Goal: Task Accomplishment & Management: Use online tool/utility

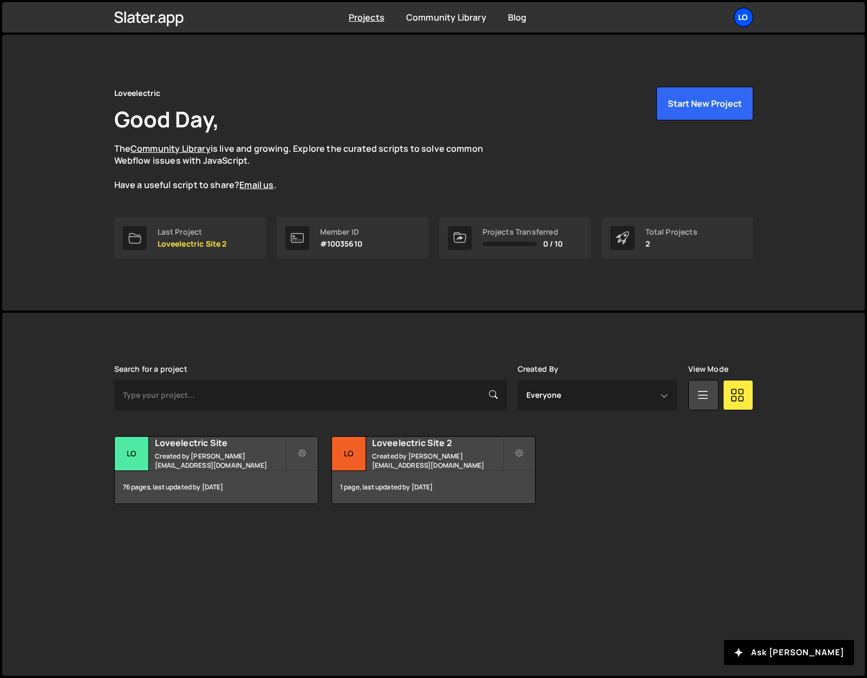
click at [738, 25] on link "Lo" at bounding box center [744, 18] width 20 height 20
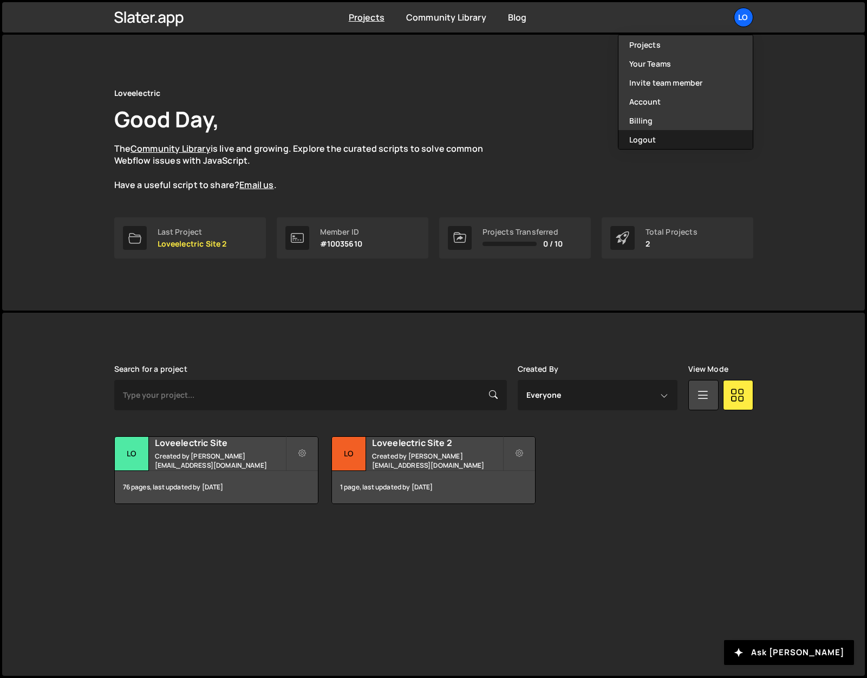
click at [686, 134] on button "Logout" at bounding box center [686, 139] width 134 height 19
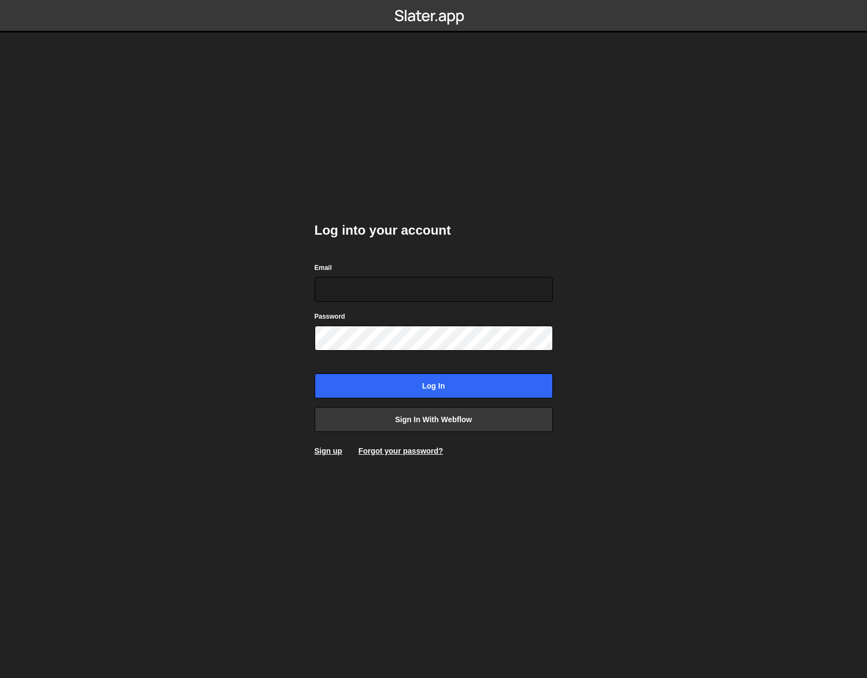
click at [217, 301] on body "Log into your account Email Password Log in Sign in with Webflow Sign up Forgot…" at bounding box center [433, 339] width 867 height 678
click at [395, 419] on link "Sign in with Webflow" at bounding box center [434, 419] width 238 height 25
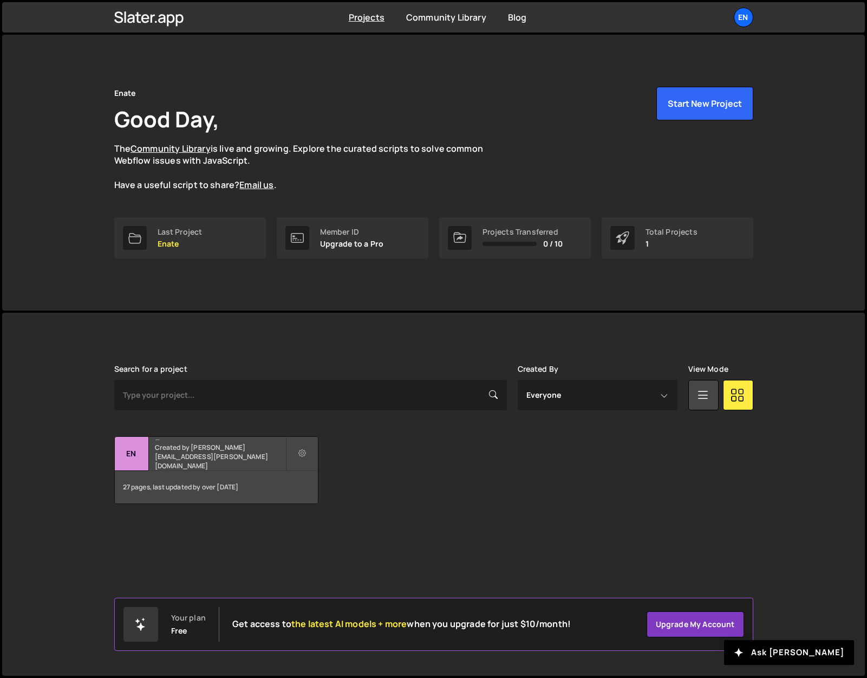
click at [210, 460] on small "Created by james.williams@enate.io" at bounding box center [220, 457] width 131 height 28
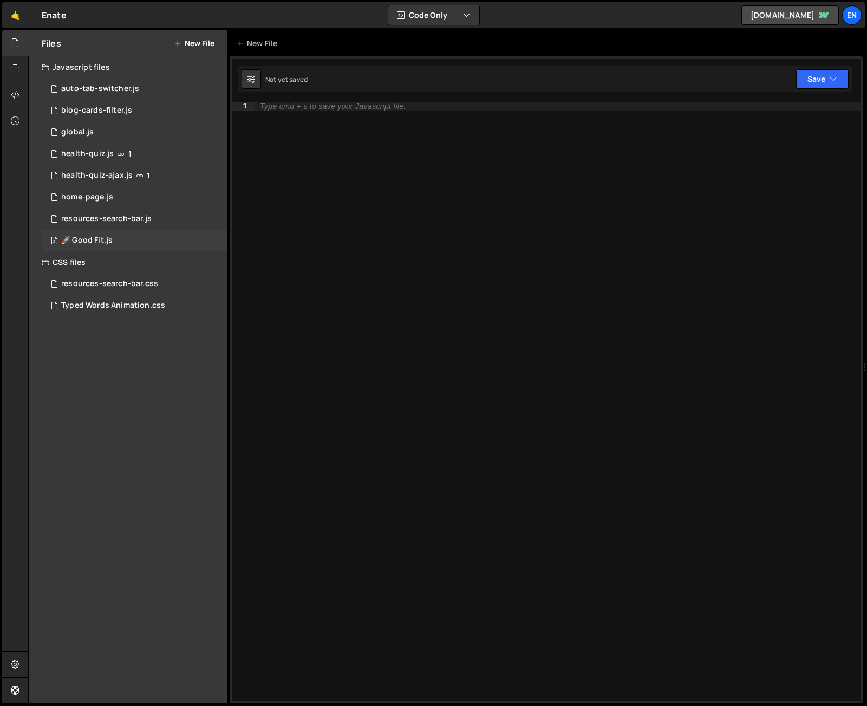
click at [114, 239] on div "2 🚀 Good Fit.js 0" at bounding box center [135, 241] width 186 height 22
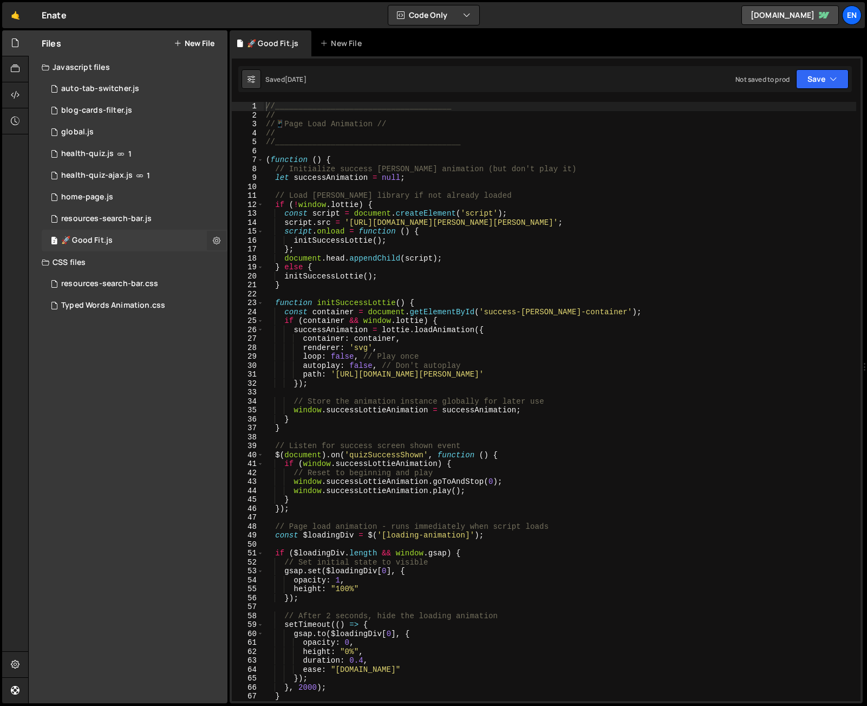
click at [218, 241] on icon at bounding box center [217, 240] width 8 height 10
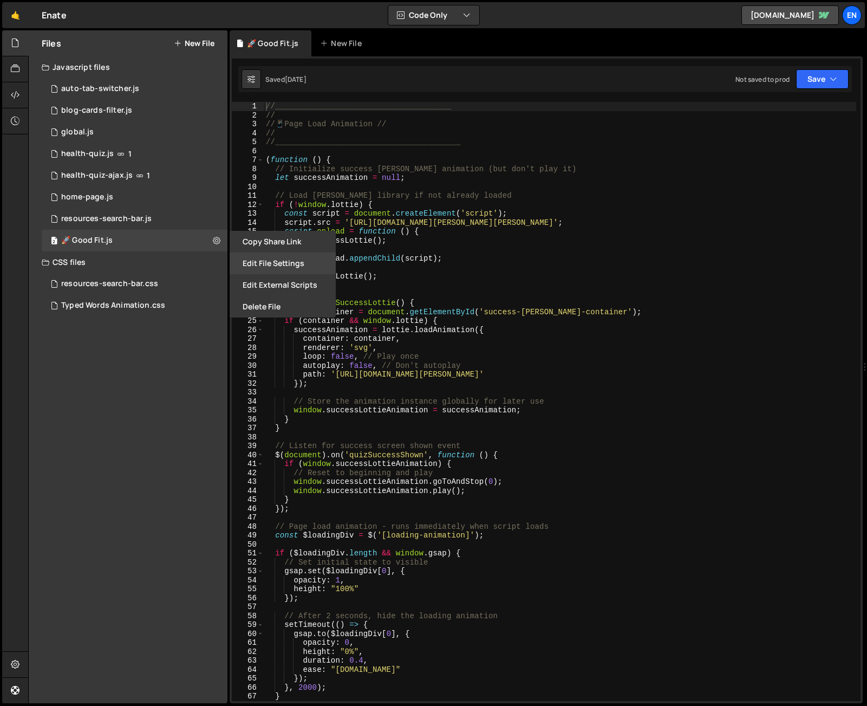
click at [272, 268] on button "Edit File Settings" at bounding box center [283, 263] width 106 height 22
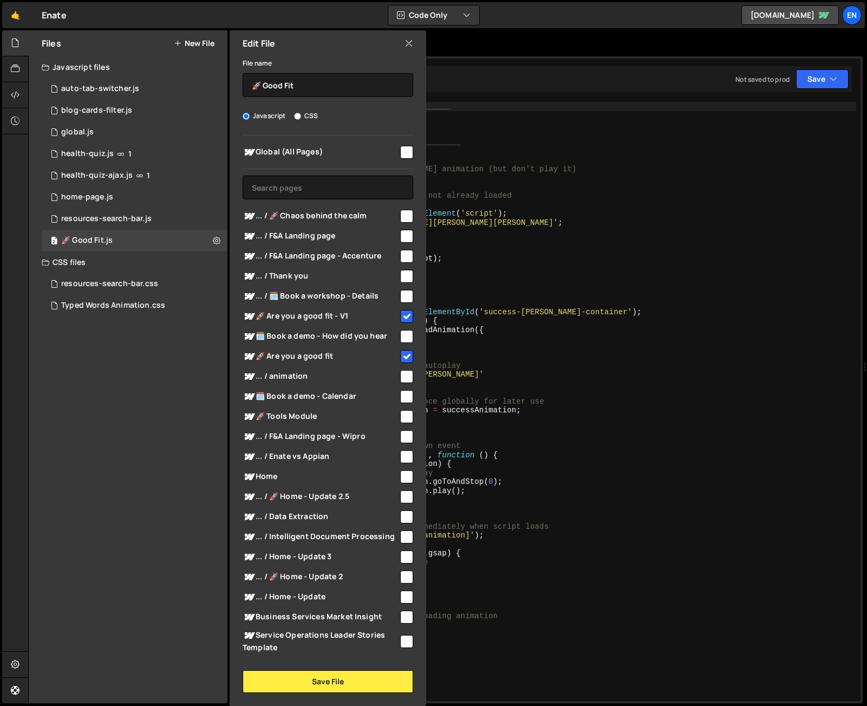
click at [401, 313] on input "checkbox" at bounding box center [406, 316] width 13 height 13
checkbox input "true"
click at [402, 356] on input "checkbox" at bounding box center [406, 356] width 13 height 13
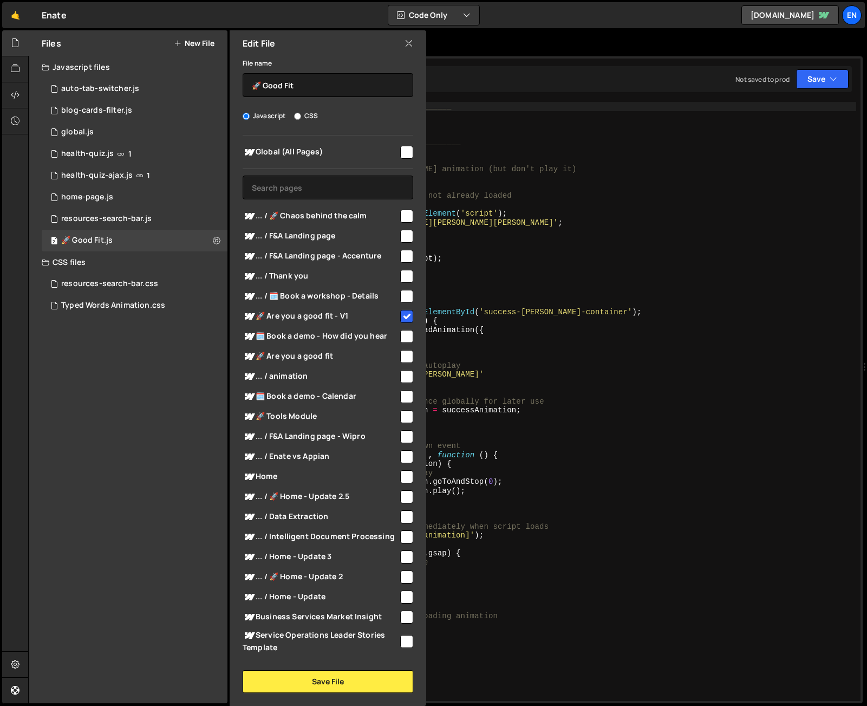
checkbox input "true"
click at [313, 675] on button "Save File" at bounding box center [328, 681] width 171 height 23
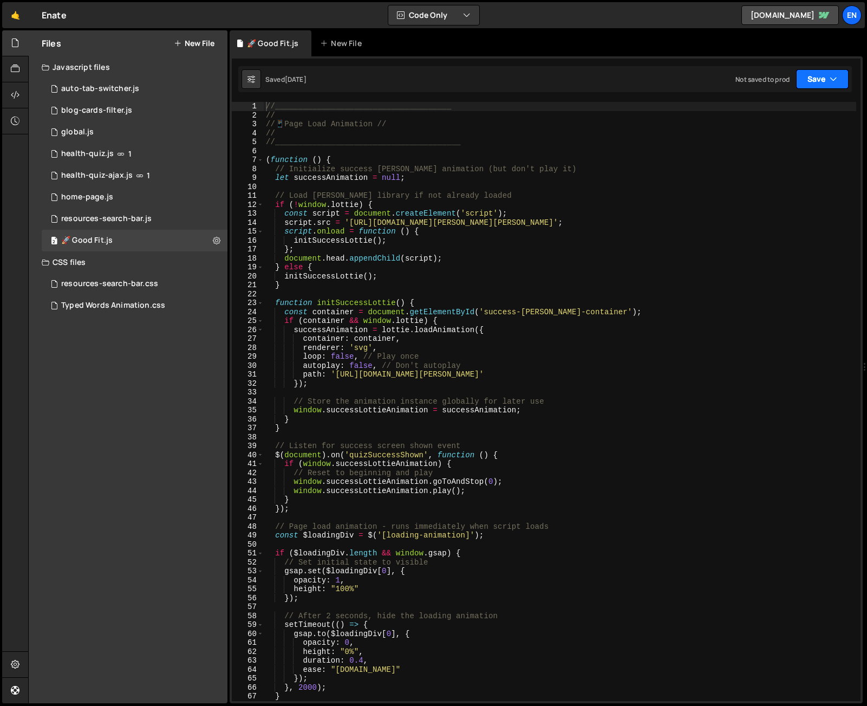
click at [819, 82] on button "Save" at bounding box center [822, 79] width 53 height 20
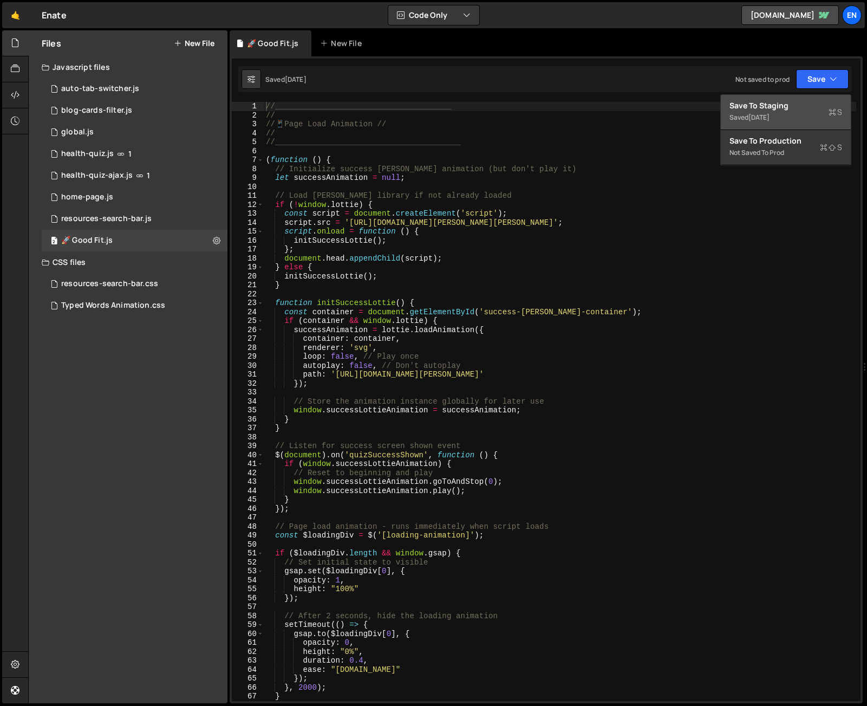
click at [793, 117] on div "Saved 1 month ago" at bounding box center [786, 117] width 113 height 13
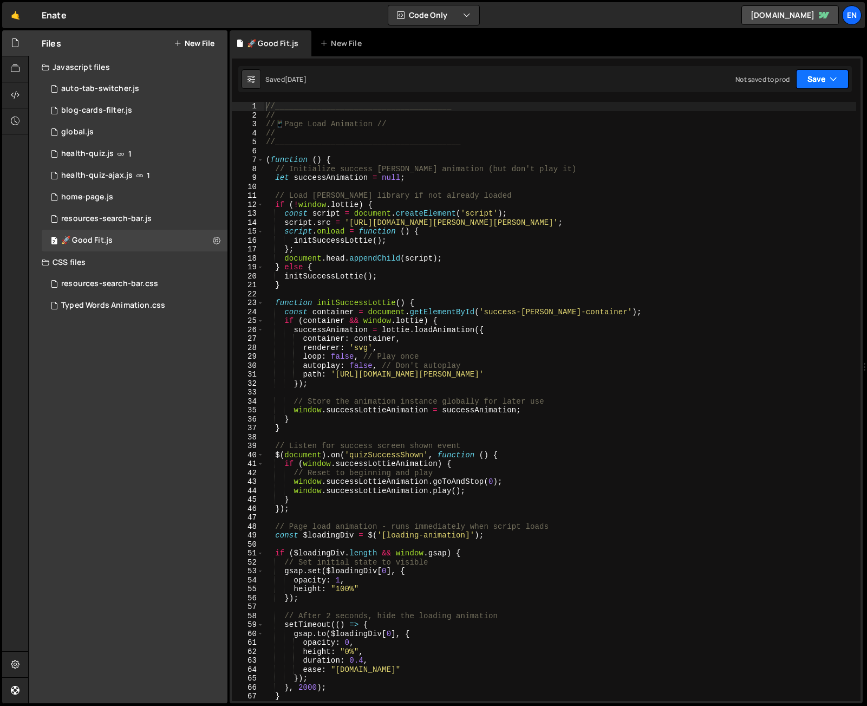
click at [826, 79] on button "Save" at bounding box center [822, 79] width 53 height 20
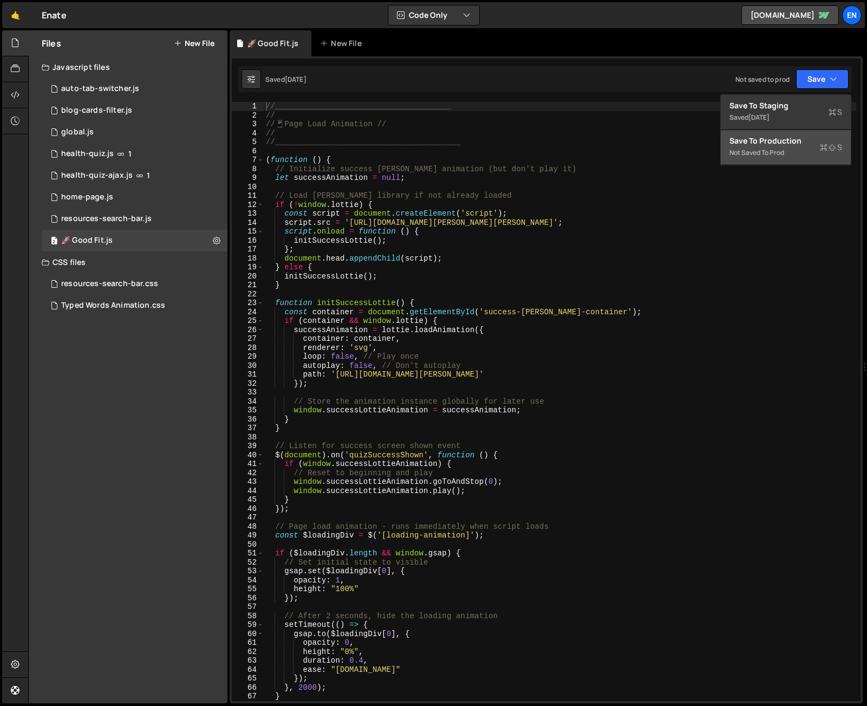
click at [795, 141] on div "Save to Production S" at bounding box center [786, 140] width 113 height 11
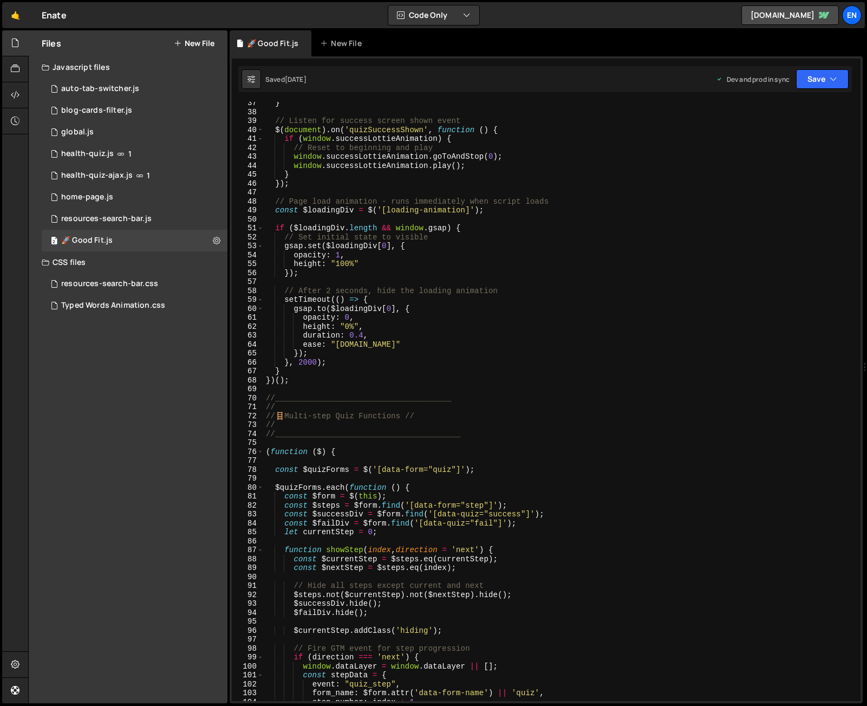
scroll to position [388, 0]
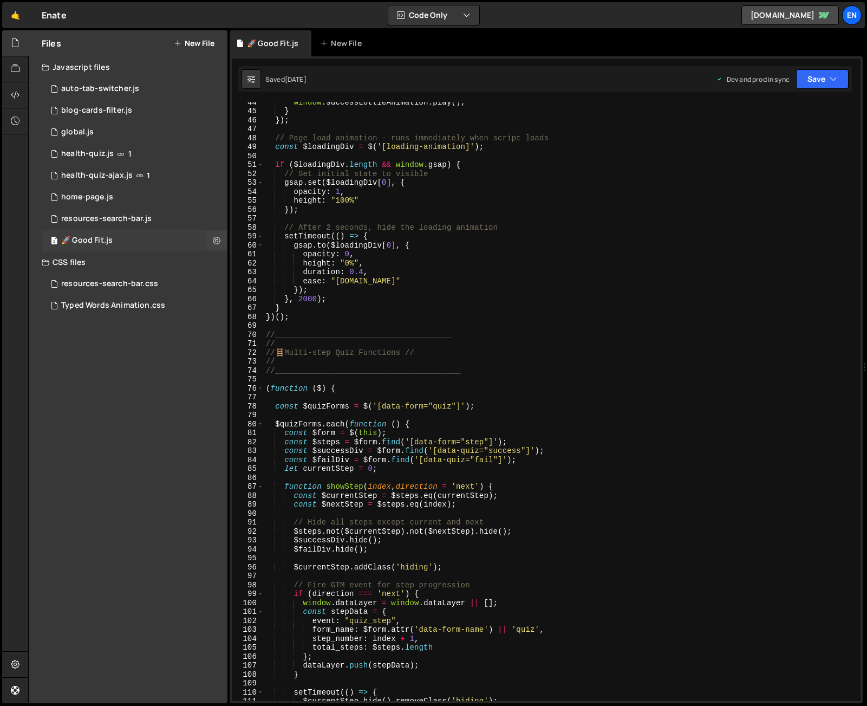
click at [138, 241] on div "2 🚀 Good Fit.js 0" at bounding box center [135, 241] width 186 height 22
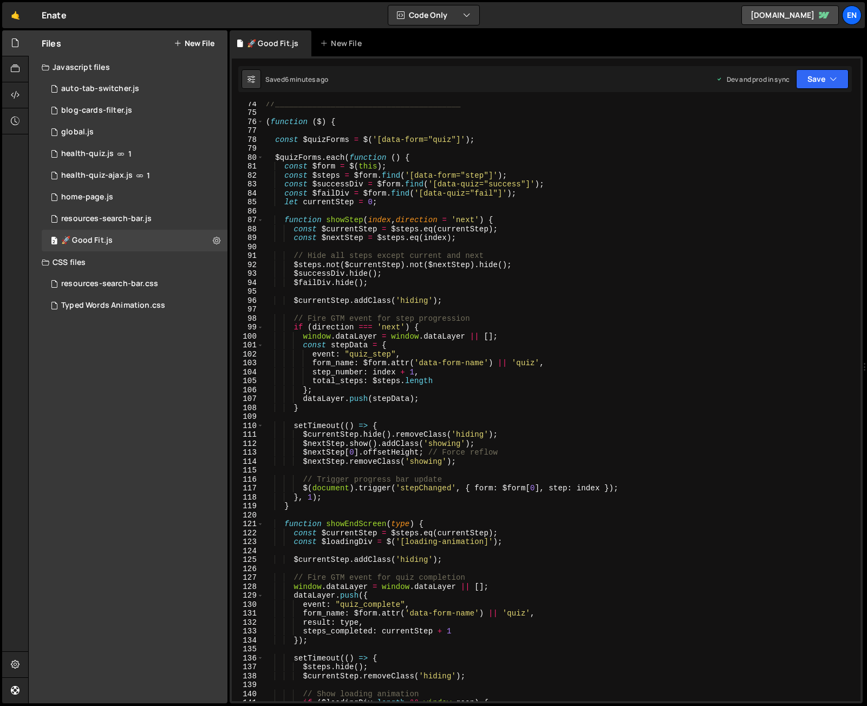
scroll to position [655, 0]
click at [477, 343] on div "//________________________________________ ( function ( $ ) { const $quizForms …" at bounding box center [560, 407] width 593 height 617
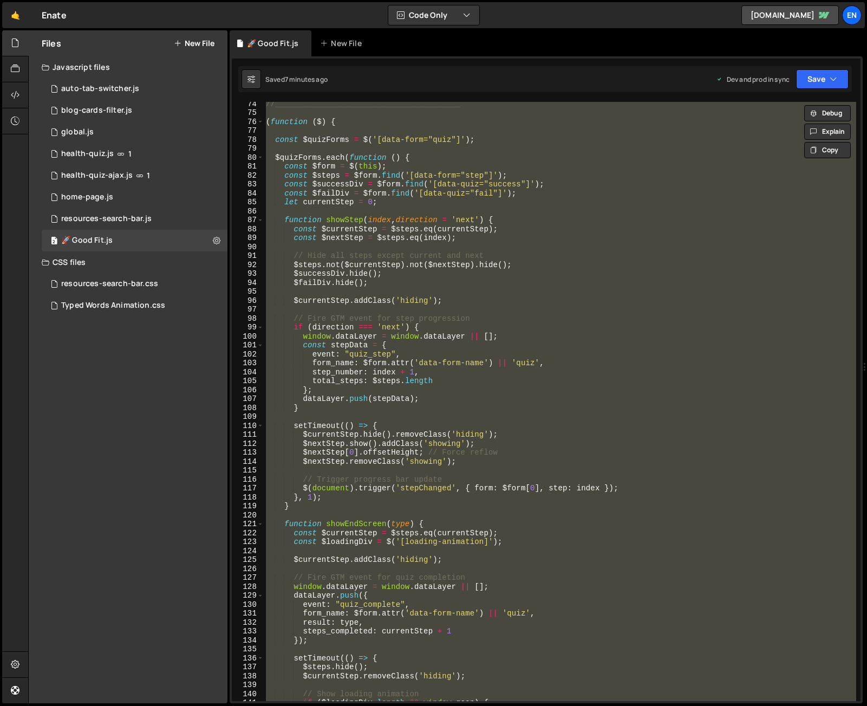
click at [581, 405] on div "//________________________________________ ( function ( $ ) { const $quizForms …" at bounding box center [560, 401] width 593 height 599
type textarea "}"
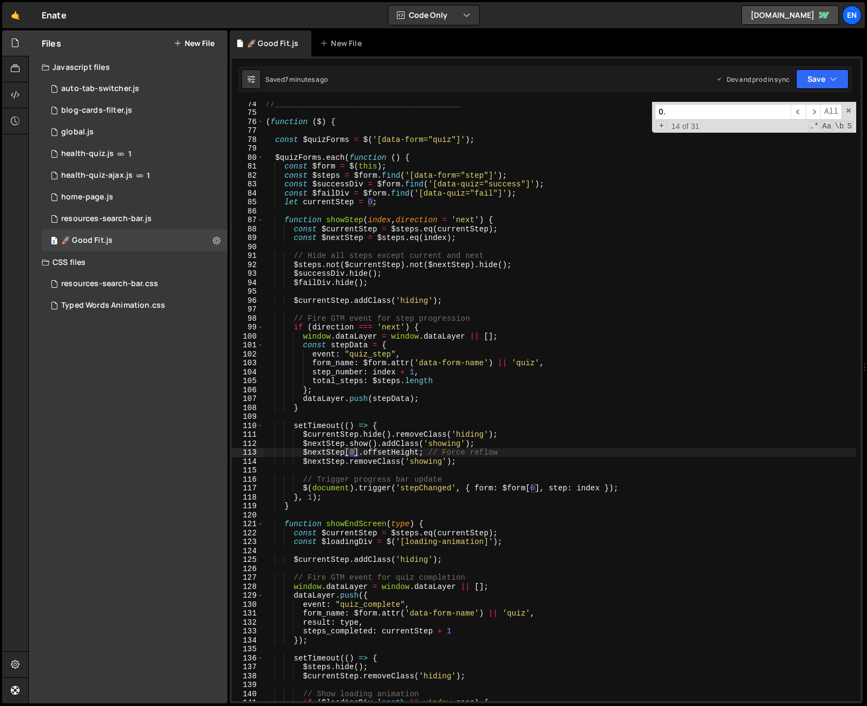
scroll to position [1095, 0]
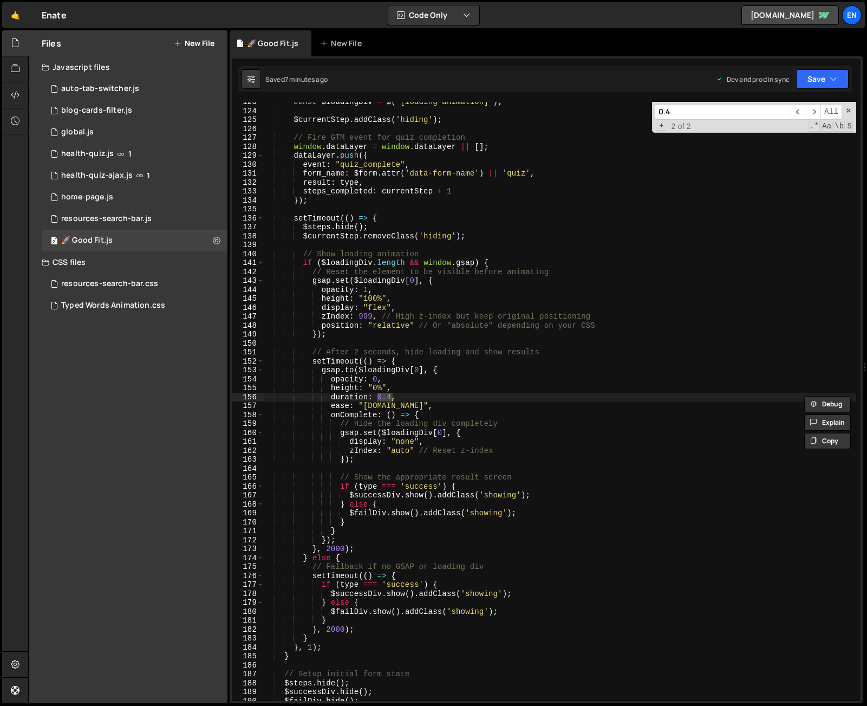
type input "0.4"
click at [410, 386] on div "const $loadingDiv = $ ( '[loading-animation]' ) ; $currentStep . addClass ( 'hi…" at bounding box center [560, 406] width 593 height 617
click at [390, 393] on div "const $loadingDiv = $ ( '[loading-animation]' ) ; $currentStep . addClass ( 'hi…" at bounding box center [560, 406] width 593 height 617
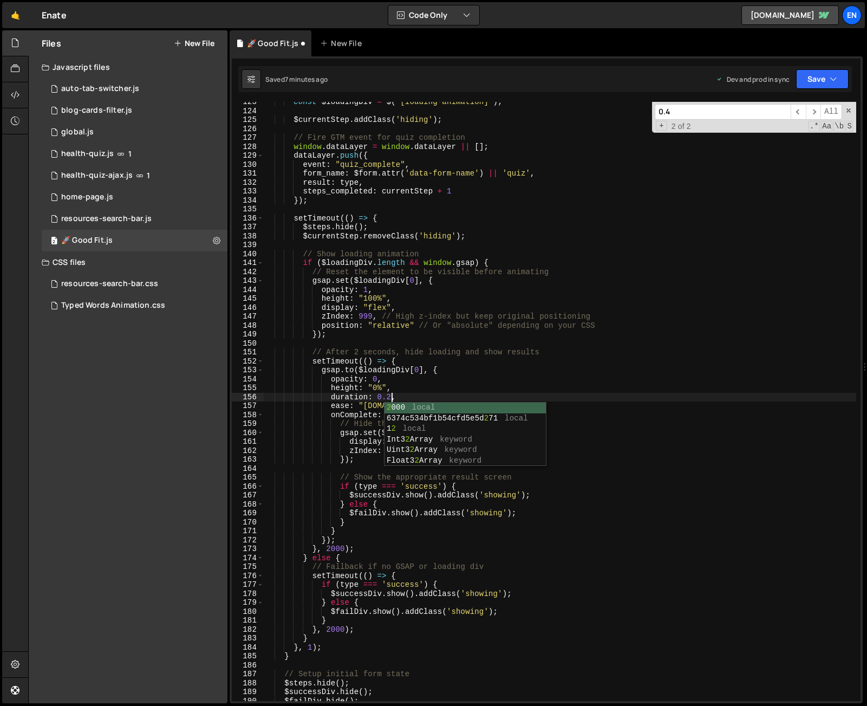
scroll to position [0, 8]
click at [828, 72] on button "Save" at bounding box center [822, 79] width 53 height 20
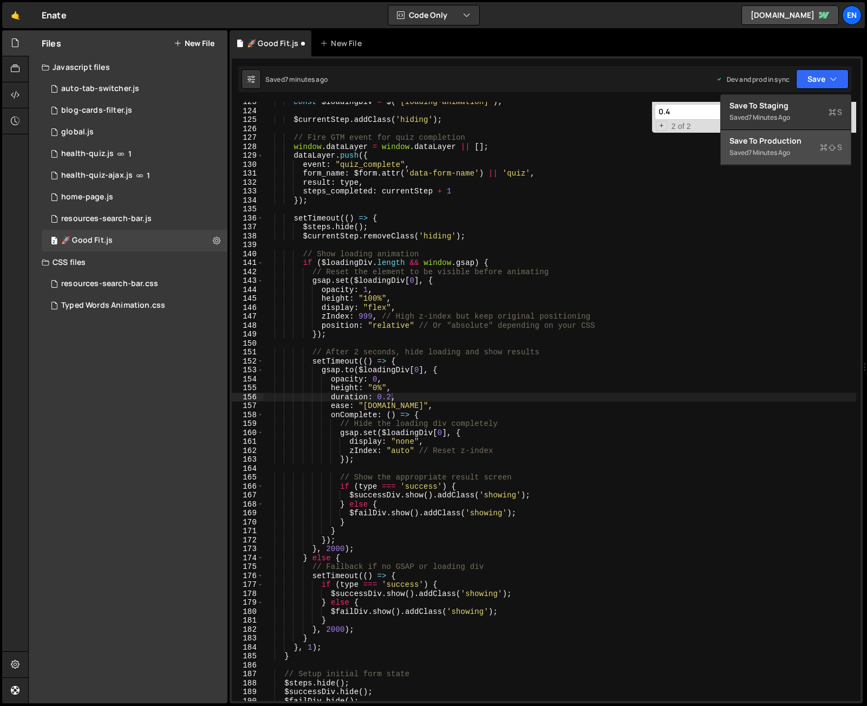
click at [796, 140] on div "Save to Production S" at bounding box center [786, 140] width 113 height 11
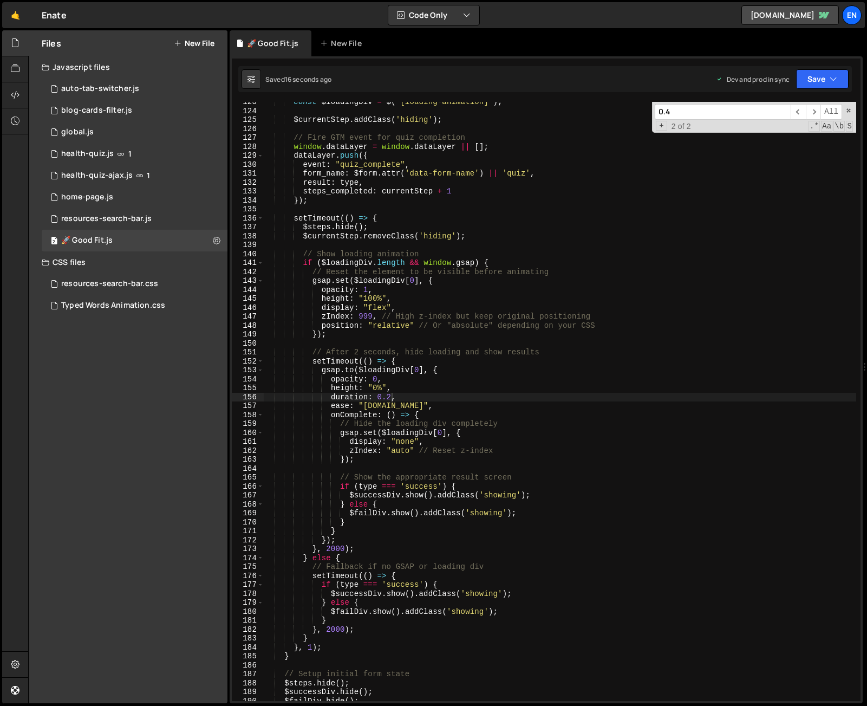
scroll to position [1093, 0]
click at [390, 397] on div "const $loadingDiv = $ ( '[loading-animation]' ) ; $currentStep . addClass ( 'hi…" at bounding box center [560, 407] width 593 height 617
click at [351, 405] on div "const $loadingDiv = $ ( '[loading-animation]' ) ; $currentStep . addClass ( 'hi…" at bounding box center [560, 407] width 593 height 617
click at [419, 405] on div "const $loadingDiv = $ ( '[loading-animation]' ) ; $currentStep . addClass ( 'hi…" at bounding box center [560, 407] width 593 height 617
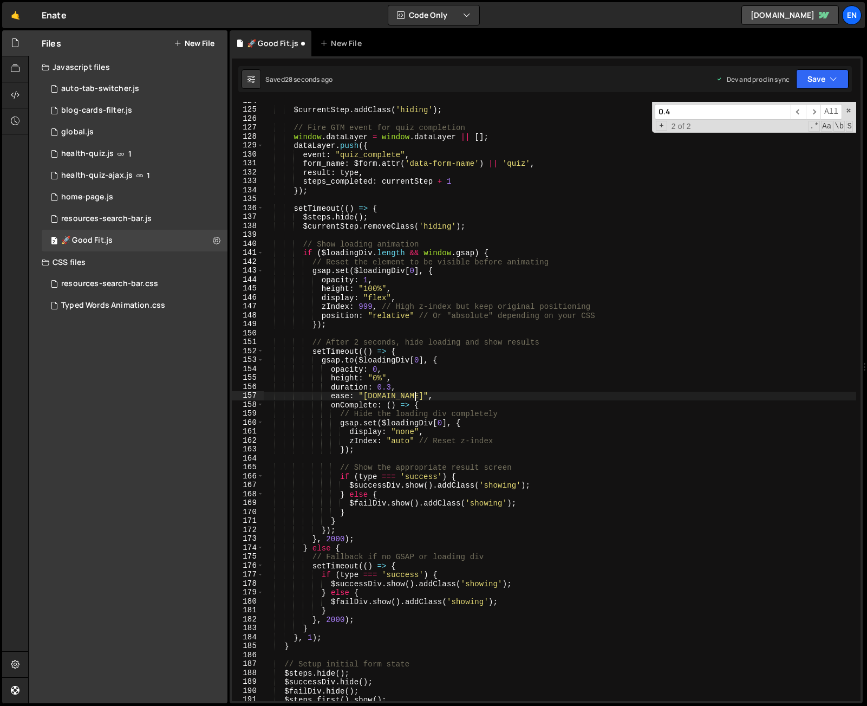
scroll to position [1107, 0]
click at [331, 611] on div "$currentStep . addClass ( 'hiding' ) ; // Fire GTM event for quiz completion wi…" at bounding box center [560, 402] width 593 height 617
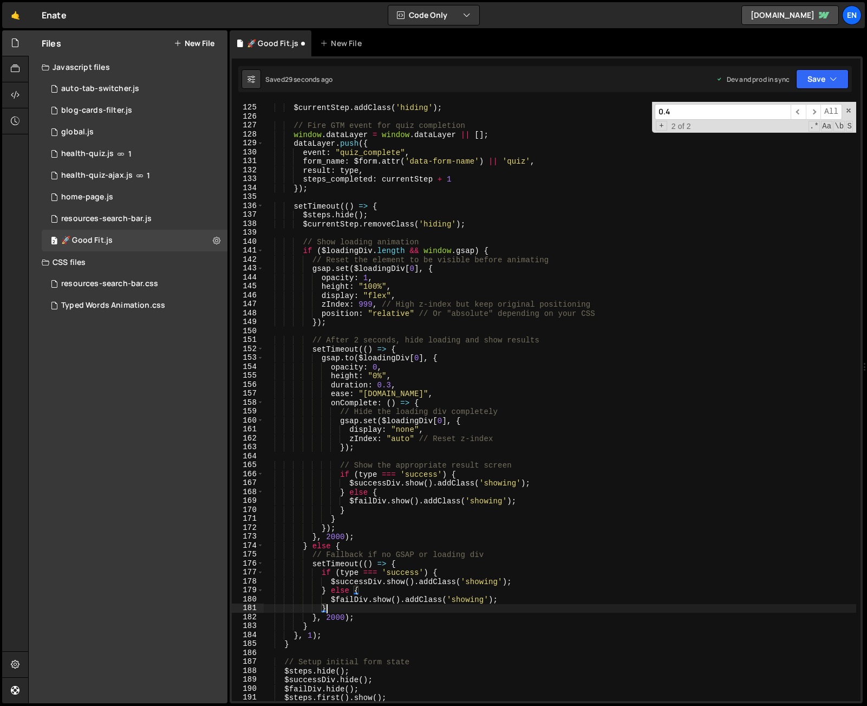
scroll to position [0, 4]
click at [329, 615] on div "$currentStep . addClass ( 'hiding' ) ; // Fire GTM event for quiz completion wi…" at bounding box center [560, 402] width 593 height 617
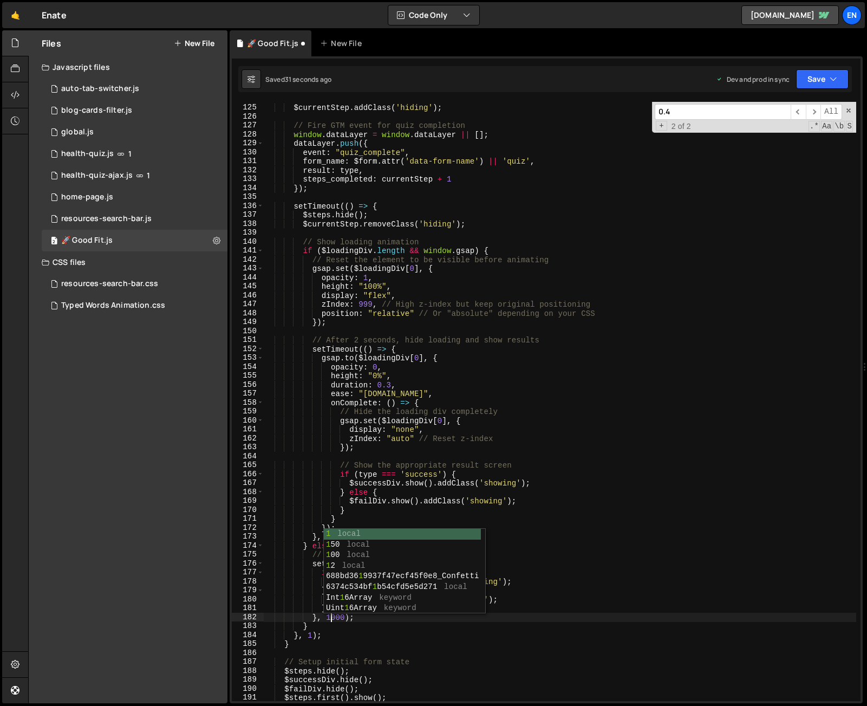
scroll to position [0, 4]
click at [818, 79] on button "Save" at bounding box center [822, 79] width 53 height 20
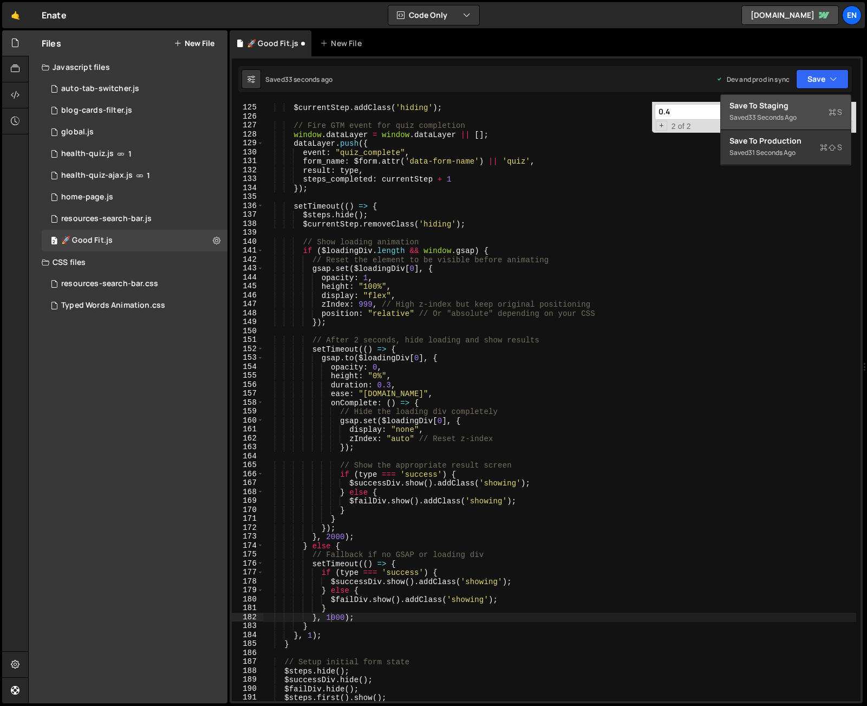
click at [804, 105] on div "Save to Staging S" at bounding box center [786, 105] width 113 height 11
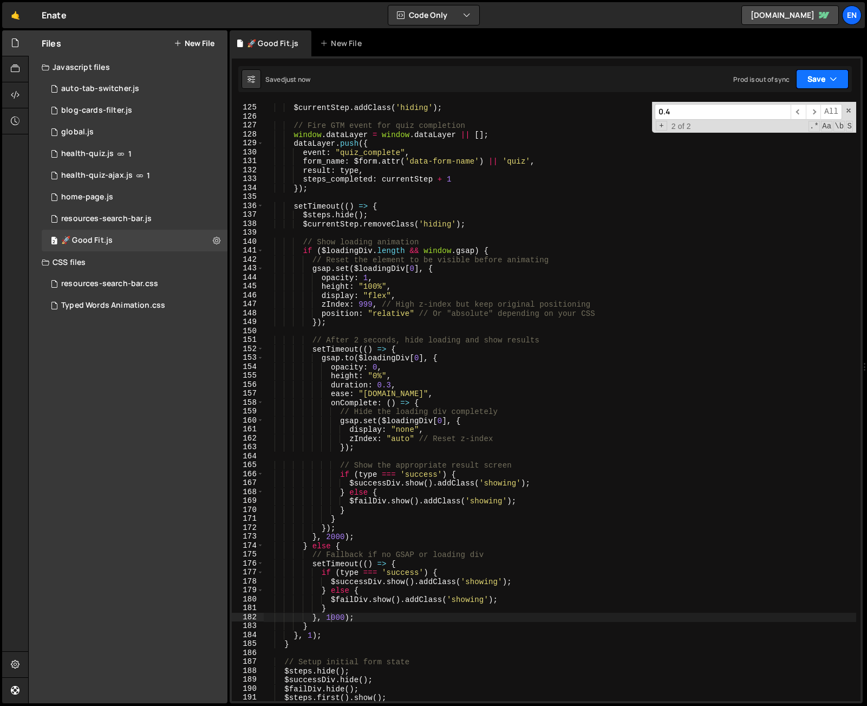
click at [821, 77] on button "Save" at bounding box center [822, 79] width 53 height 20
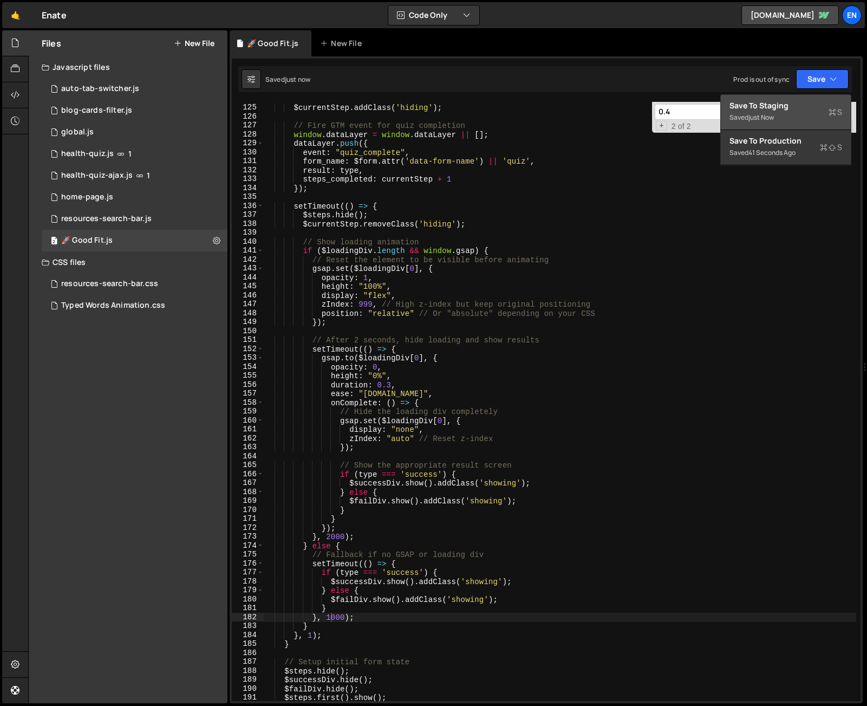
click at [814, 108] on div "Save to Staging S" at bounding box center [786, 105] width 113 height 11
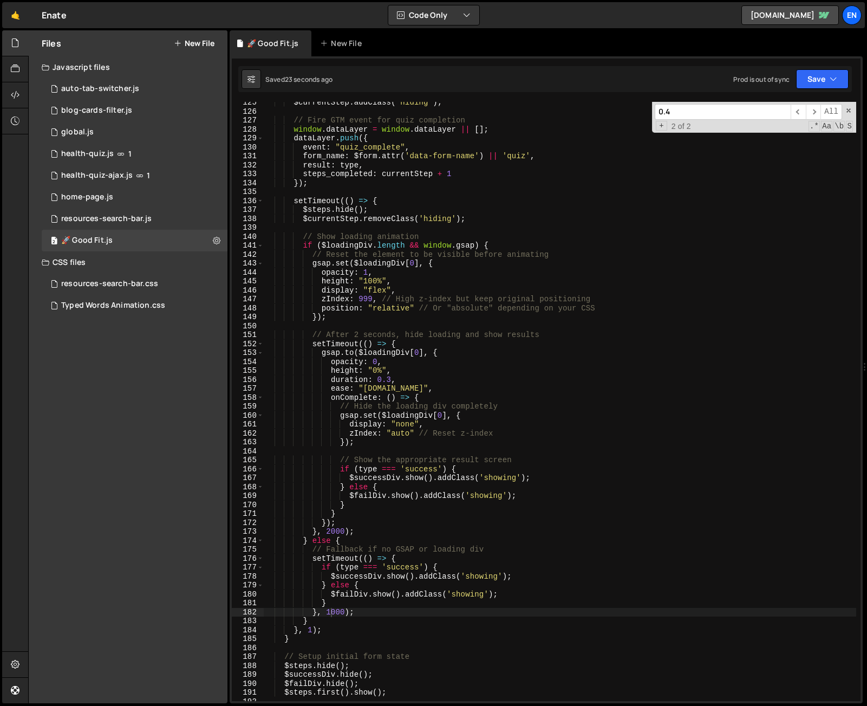
scroll to position [1119, 0]
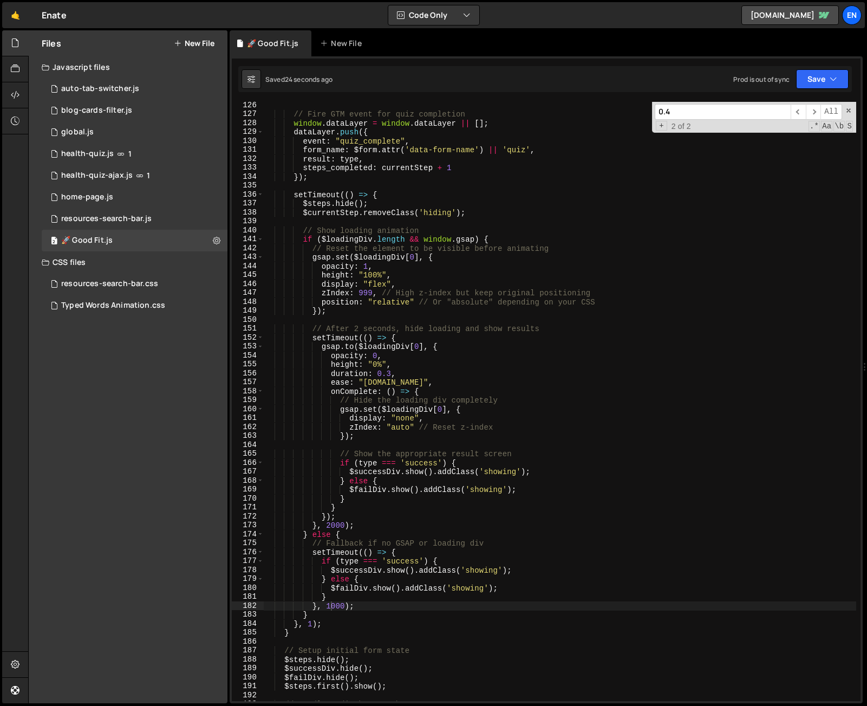
click at [332, 528] on div "// Fire GTM event for quiz completion window . dataLayer = window . dataLayer |…" at bounding box center [560, 409] width 593 height 617
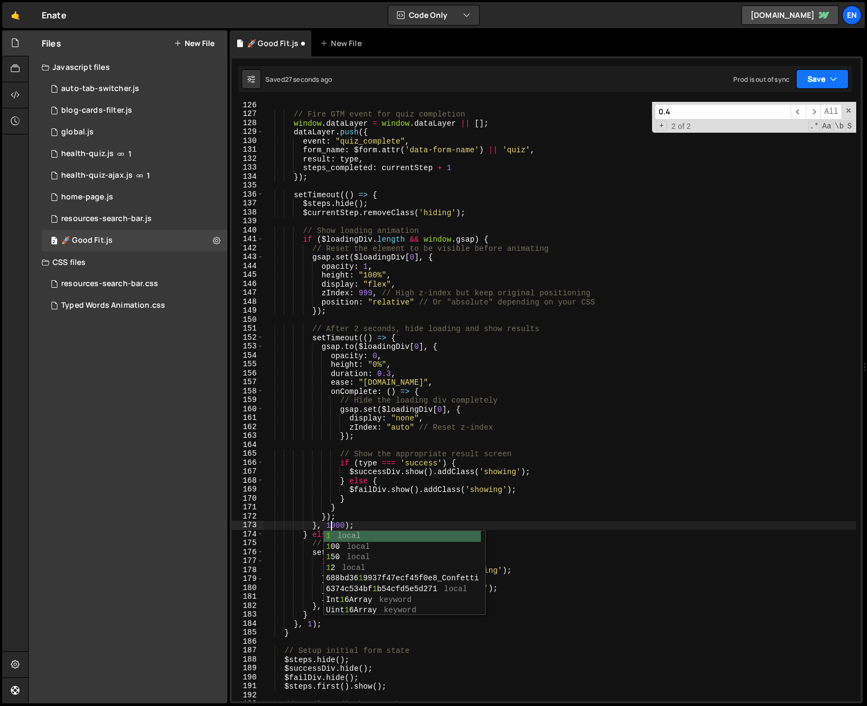
click at [821, 69] on button "Save" at bounding box center [822, 79] width 53 height 20
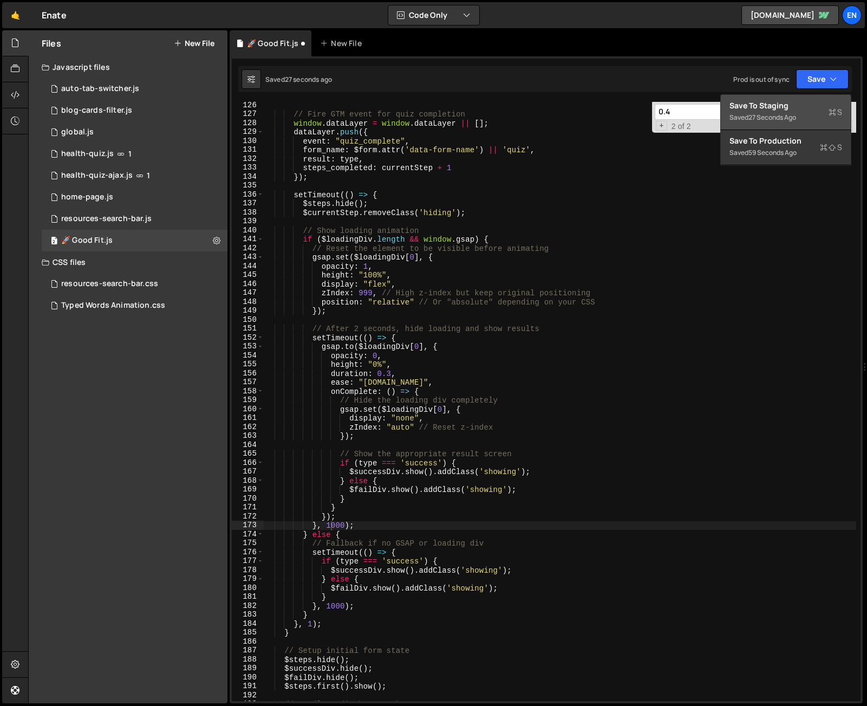
click at [813, 98] on button "Save to Staging S Saved 27 seconds ago" at bounding box center [786, 112] width 130 height 35
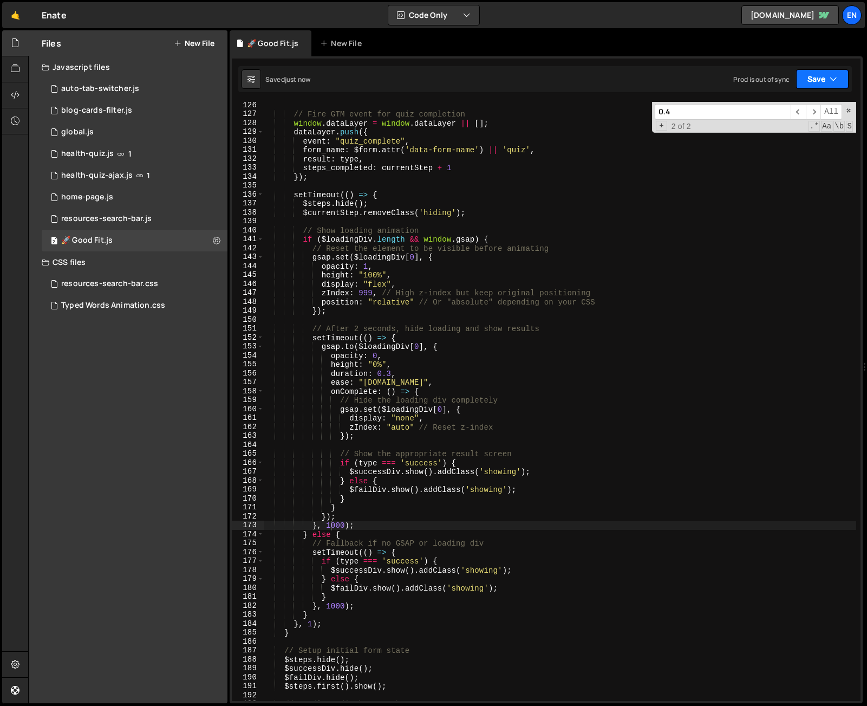
click at [816, 86] on button "Save" at bounding box center [822, 79] width 53 height 20
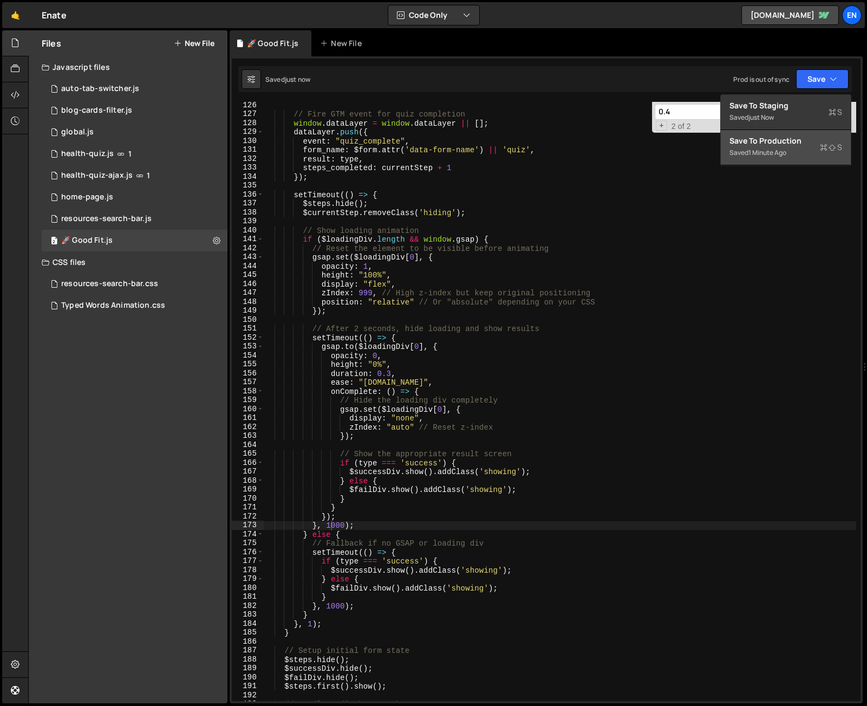
click at [794, 144] on div "Save to Production S" at bounding box center [786, 140] width 113 height 11
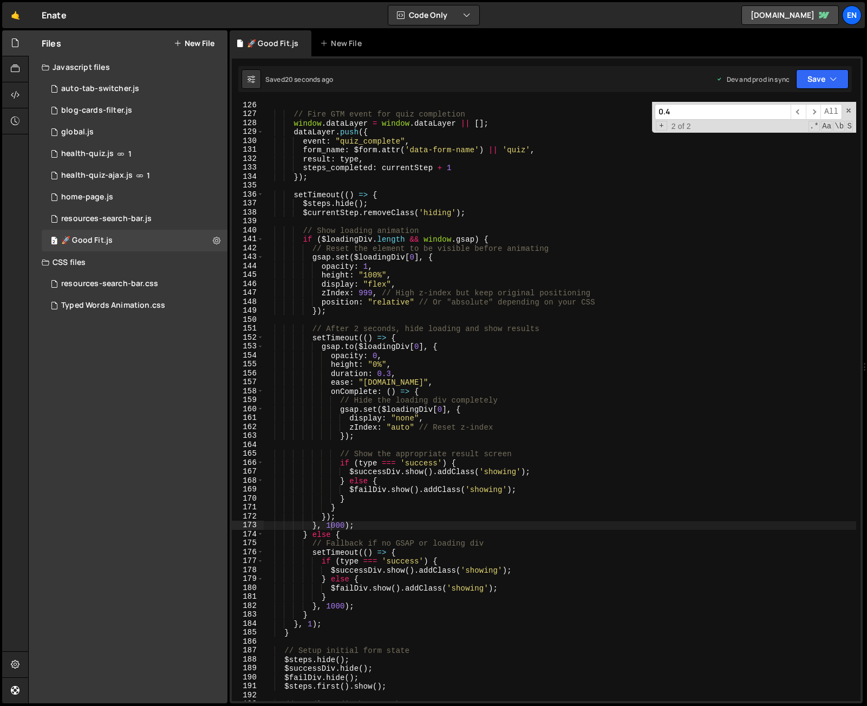
click at [334, 526] on div "// Fire GTM event for quiz completion window . dataLayer = window . dataLayer |…" at bounding box center [560, 409] width 593 height 617
drag, startPoint x: 337, startPoint y: 605, endPoint x: 349, endPoint y: 615, distance: 15.3
click at [337, 605] on div "// Fire GTM event for quiz completion window . dataLayer = window . dataLayer |…" at bounding box center [560, 409] width 593 height 617
click at [445, 450] on div "// Fire GTM event for quiz completion window . dataLayer = window . dataLayer |…" at bounding box center [560, 409] width 593 height 617
click at [823, 78] on button "Save" at bounding box center [822, 79] width 53 height 20
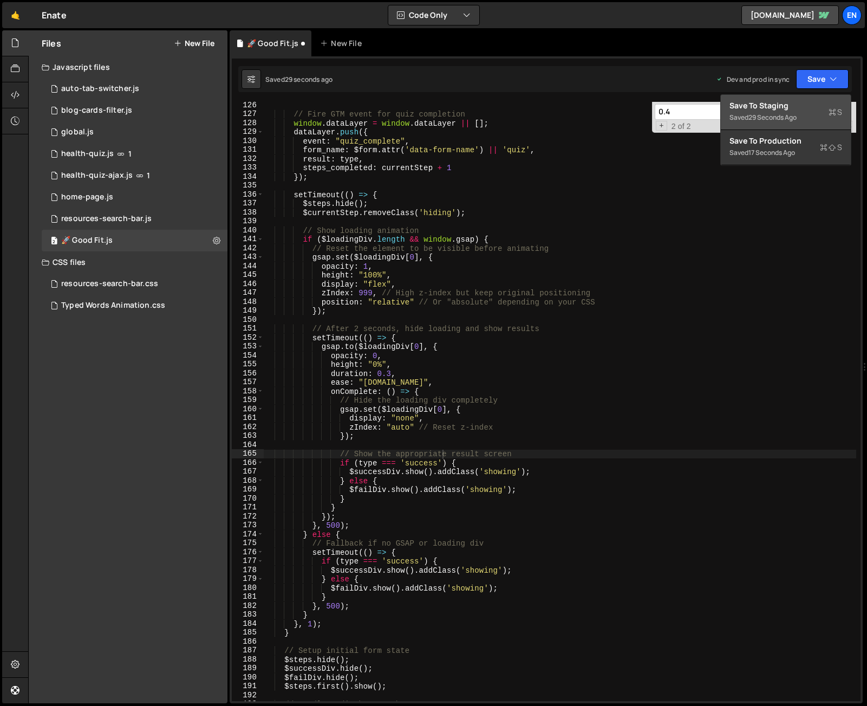
click at [785, 103] on div "Save to Staging S" at bounding box center [786, 105] width 113 height 11
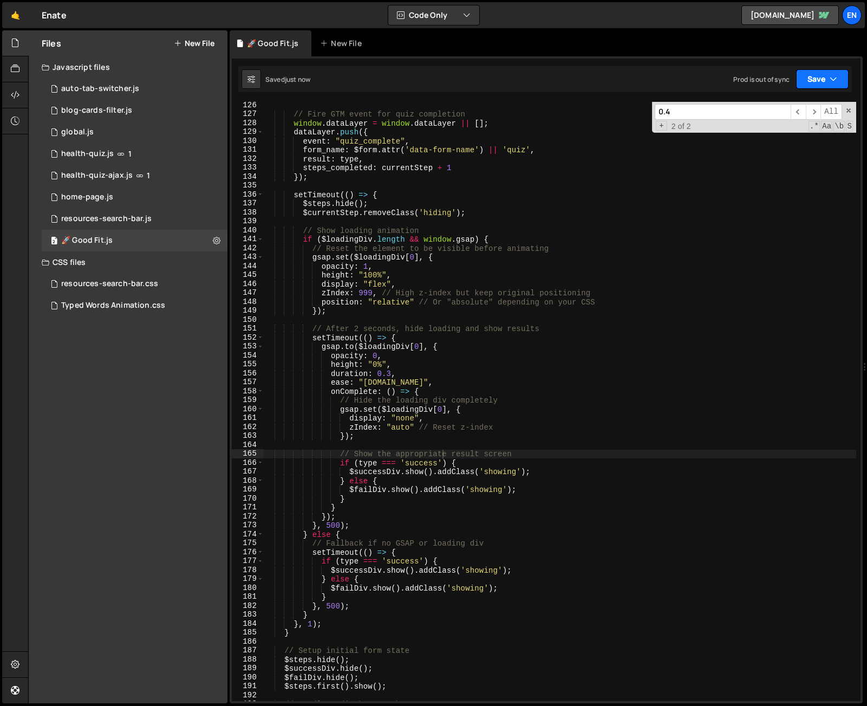
click at [817, 82] on button "Save" at bounding box center [822, 79] width 53 height 20
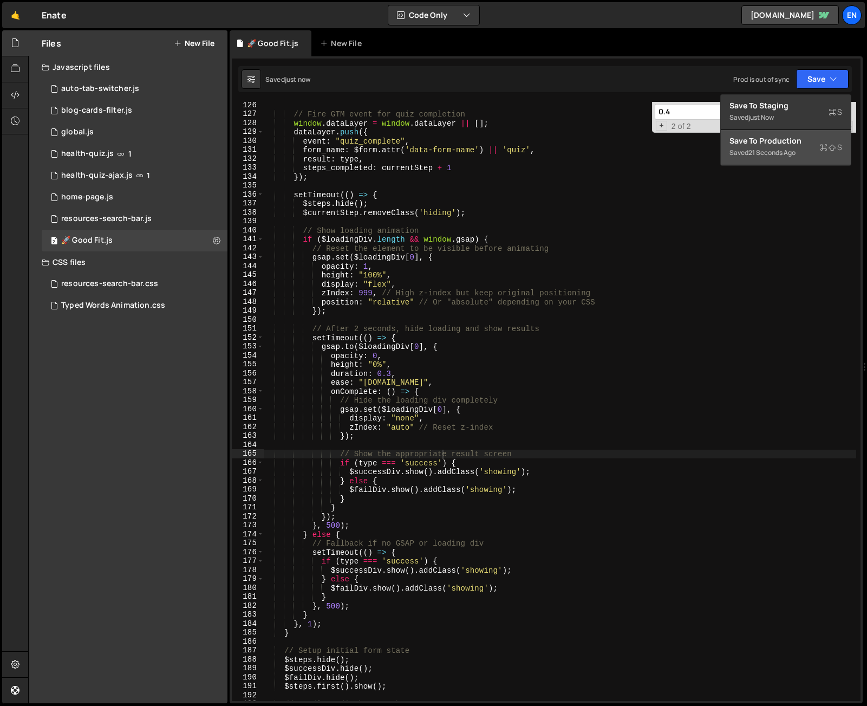
click at [810, 150] on div "Saved 21 seconds ago" at bounding box center [786, 152] width 113 height 13
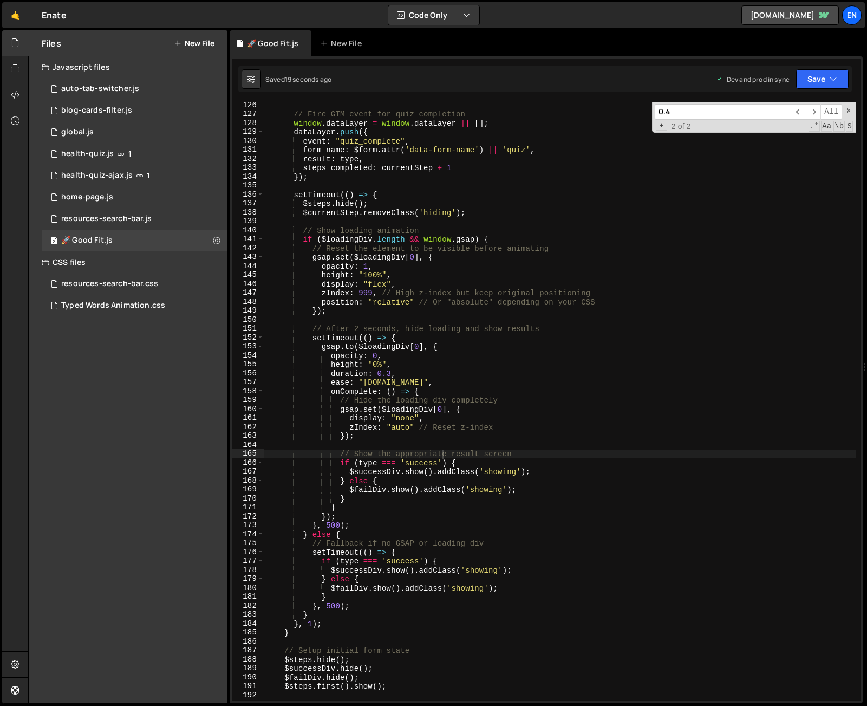
click at [334, 523] on div "// Fire GTM event for quiz completion window . dataLayer = window . dataLayer |…" at bounding box center [560, 409] width 593 height 617
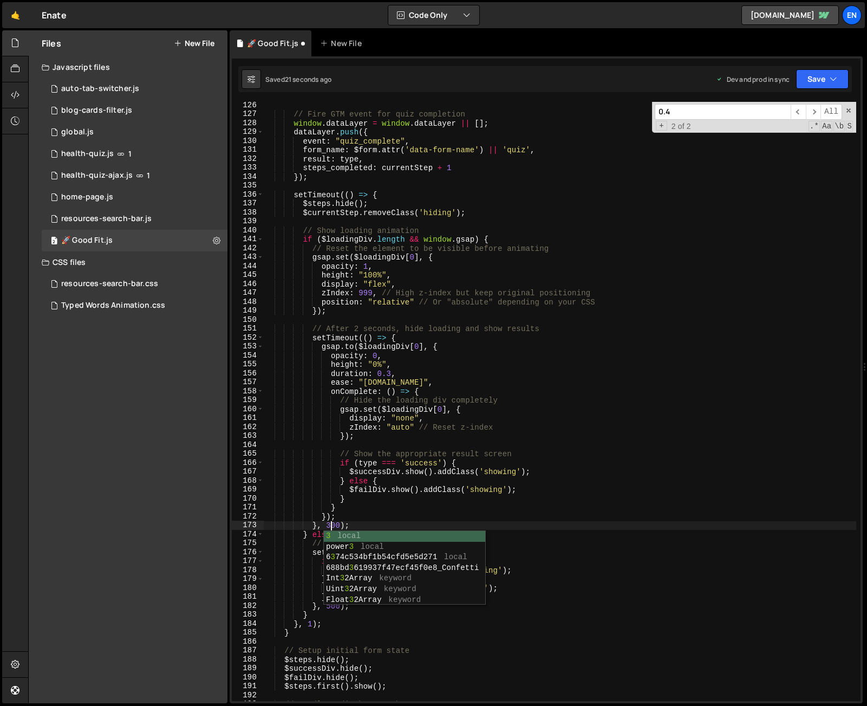
click at [287, 566] on div "// Fire GTM event for quiz completion window . dataLayer = window . dataLayer |…" at bounding box center [560, 409] width 593 height 617
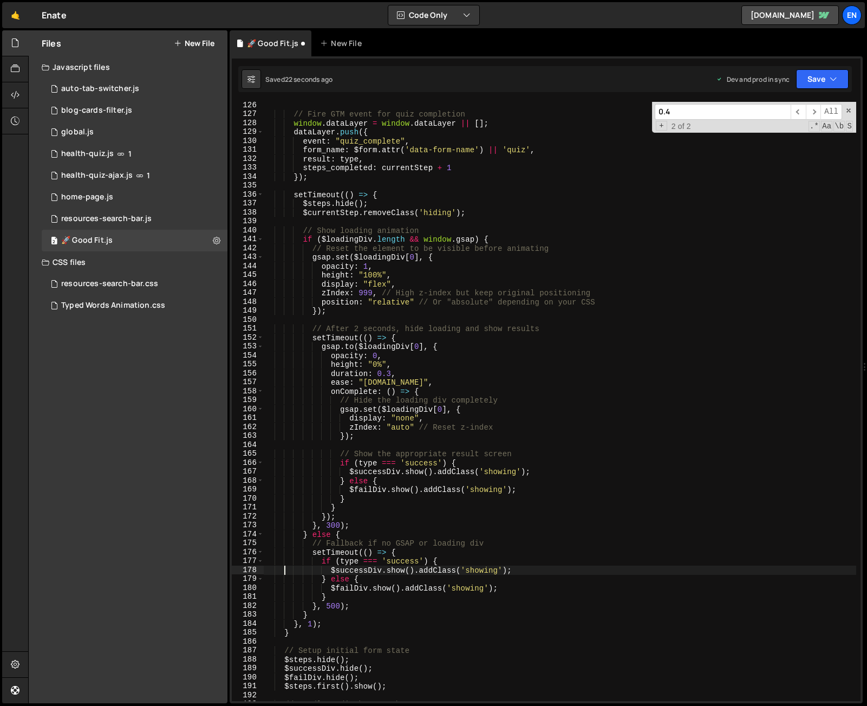
click at [332, 602] on div "// Fire GTM event for quiz completion window . dataLayer = window . dataLayer |…" at bounding box center [560, 409] width 593 height 617
click at [822, 75] on button "Save" at bounding box center [822, 79] width 53 height 20
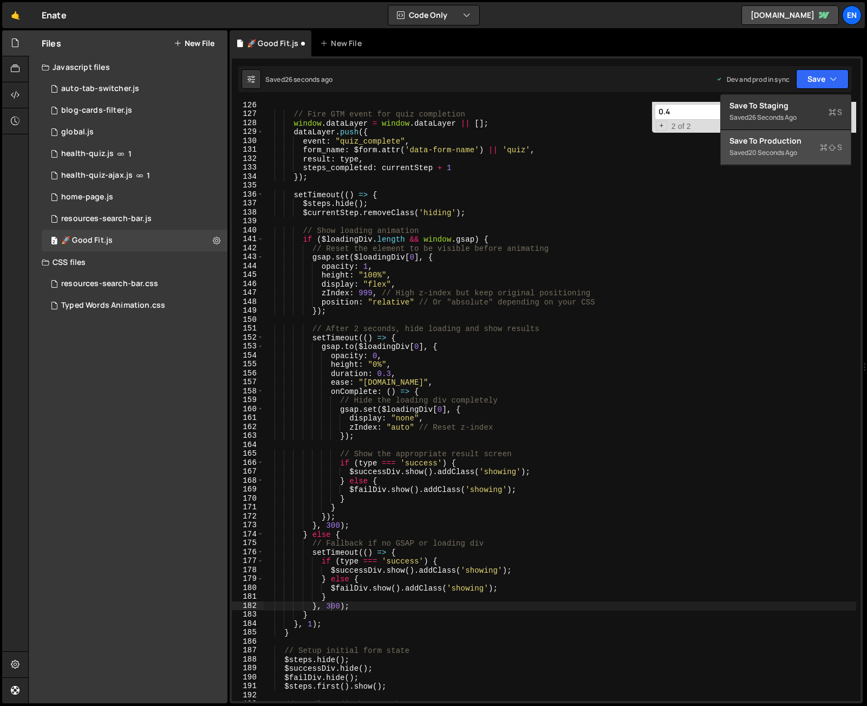
click at [787, 142] on div "Save to Production S" at bounding box center [786, 140] width 113 height 11
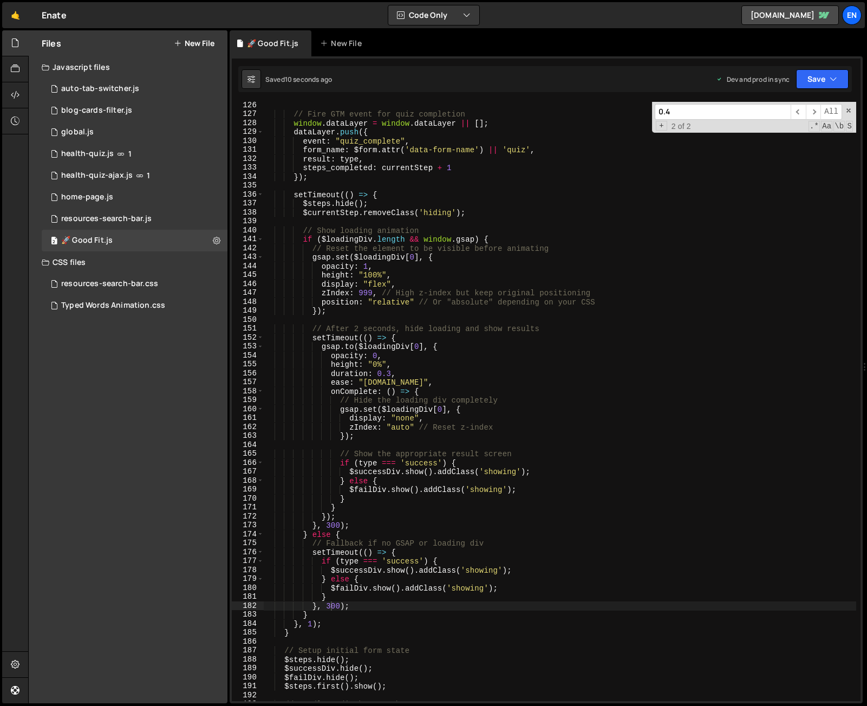
click at [411, 425] on div "// Fire GTM event for quiz completion window . dataLayer = window . dataLayer |…" at bounding box center [560, 409] width 593 height 617
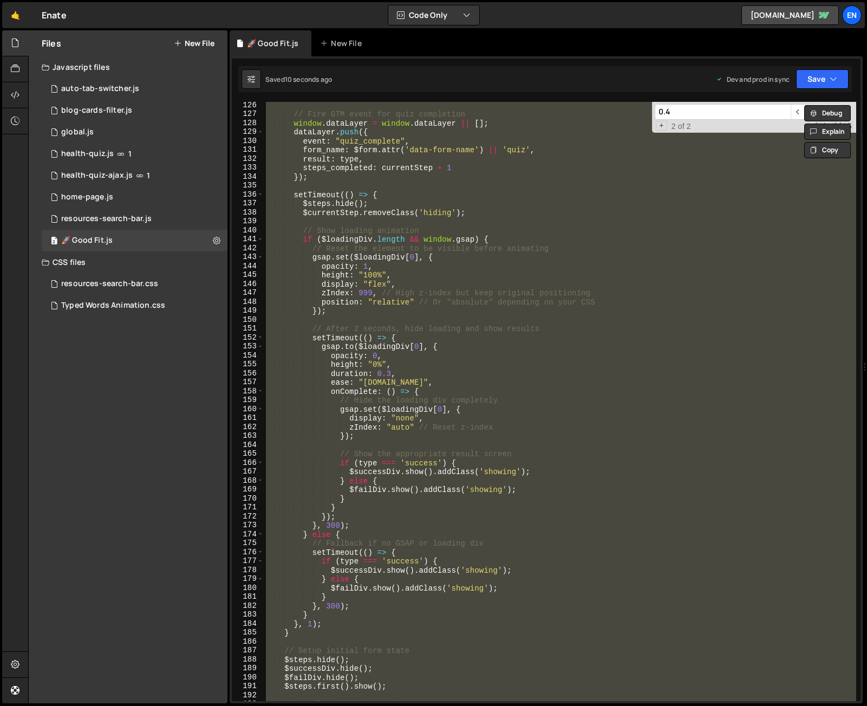
scroll to position [0, 3]
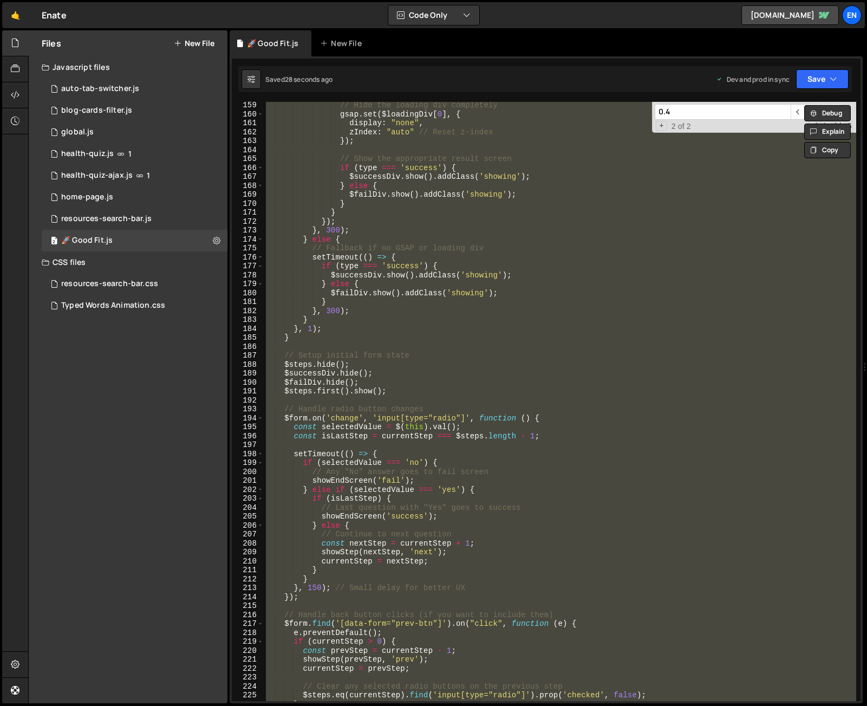
click at [495, 513] on div "// Hide the loading div completely gsap . set ( $loadingDiv [ 0 ] , { display :…" at bounding box center [560, 401] width 593 height 599
type textarea "showEndScreen('success');"
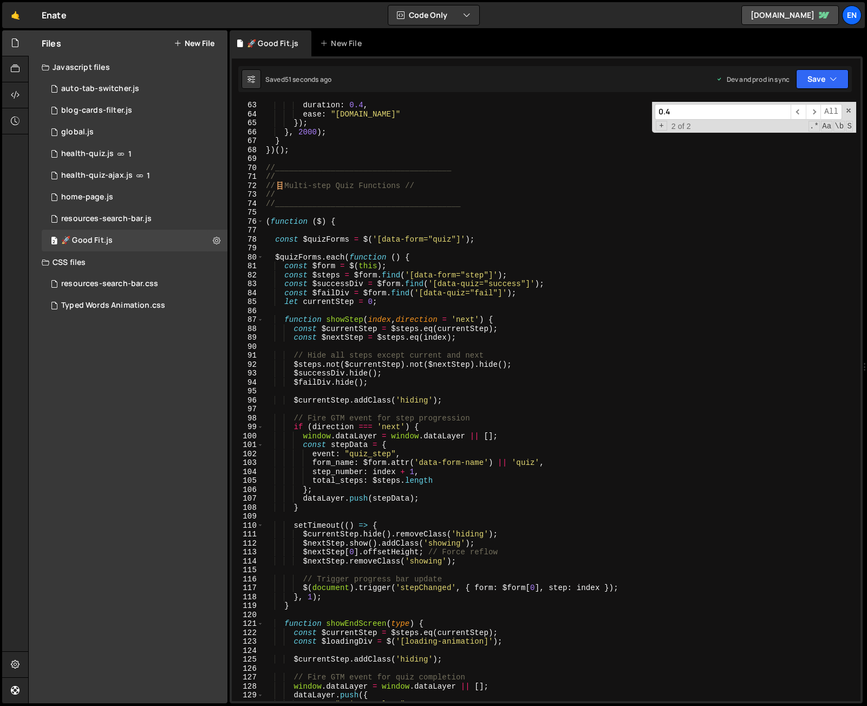
scroll to position [558, 0]
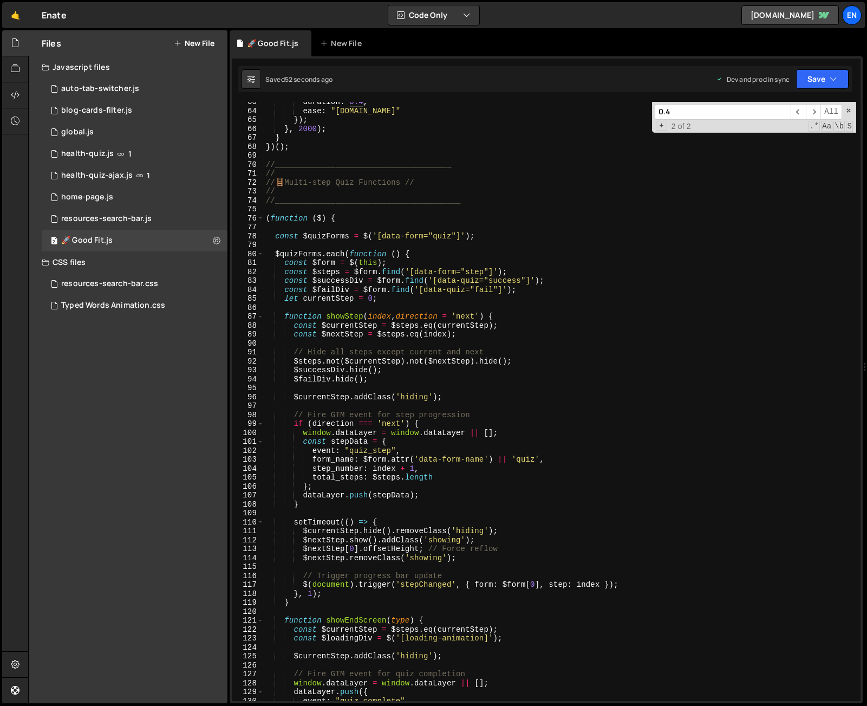
click at [691, 114] on input "0.4" at bounding box center [723, 112] width 136 height 16
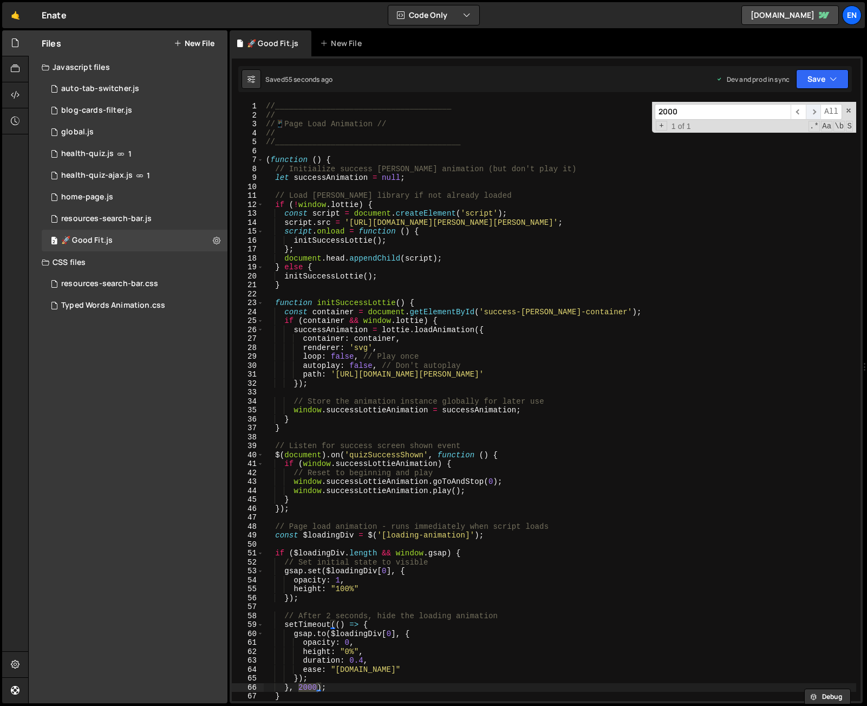
type input "2000"
click at [820, 113] on span "​" at bounding box center [813, 112] width 15 height 16
click at [815, 112] on span "​" at bounding box center [813, 112] width 15 height 16
click at [806, 112] on span "​" at bounding box center [813, 112] width 15 height 16
click at [800, 113] on span "​" at bounding box center [798, 112] width 15 height 16
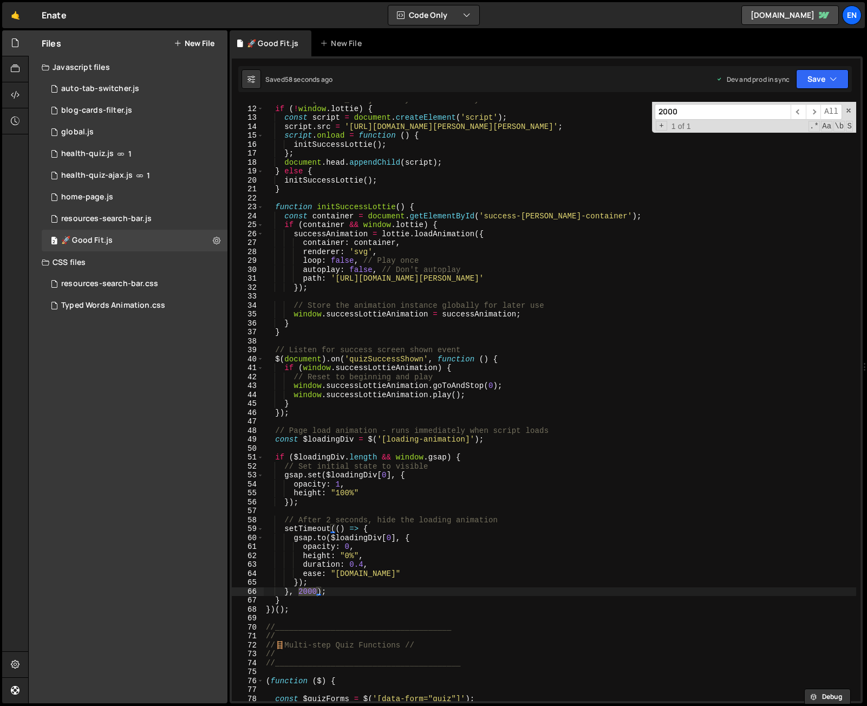
scroll to position [162, 0]
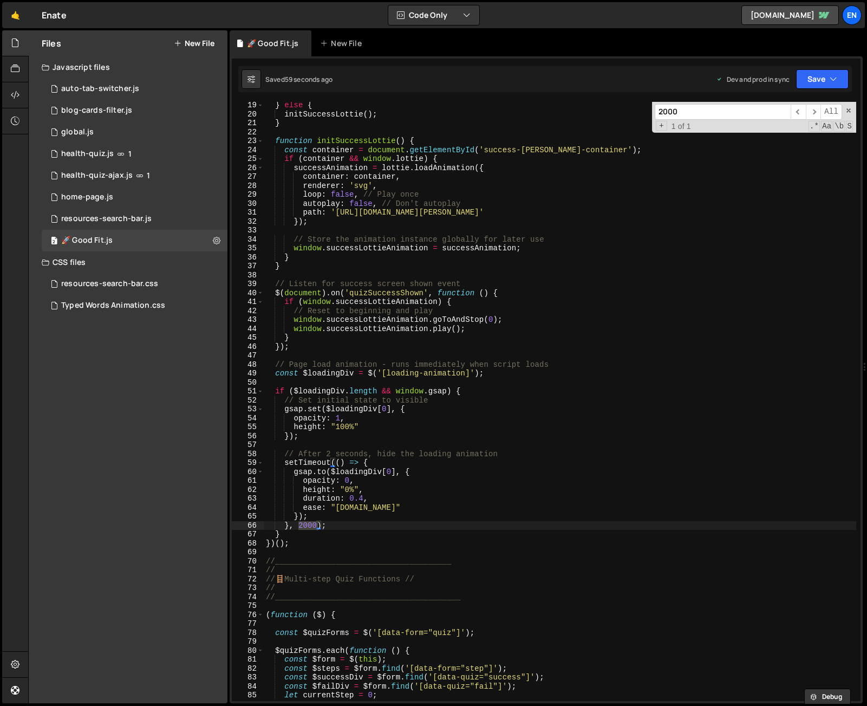
click at [310, 524] on div "} else { initSuccessLottie ( ) ; } function initSuccessLottie ( ) { const conta…" at bounding box center [560, 401] width 593 height 599
click at [303, 528] on div "} else { initSuccessLottie ( ) ; } function initSuccessLottie ( ) { const conta…" at bounding box center [560, 409] width 593 height 617
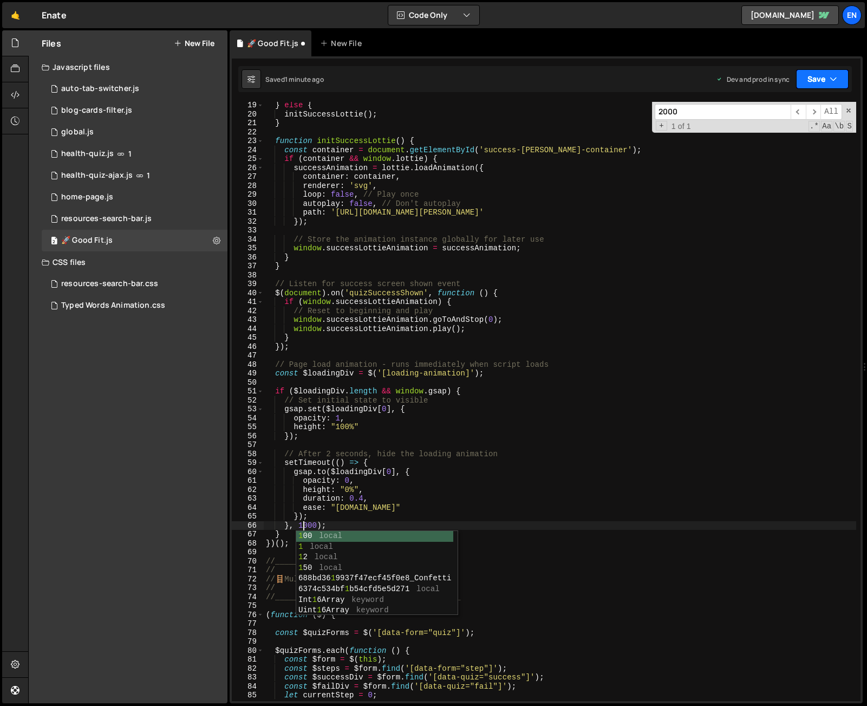
click at [818, 76] on button "Save" at bounding box center [822, 79] width 53 height 20
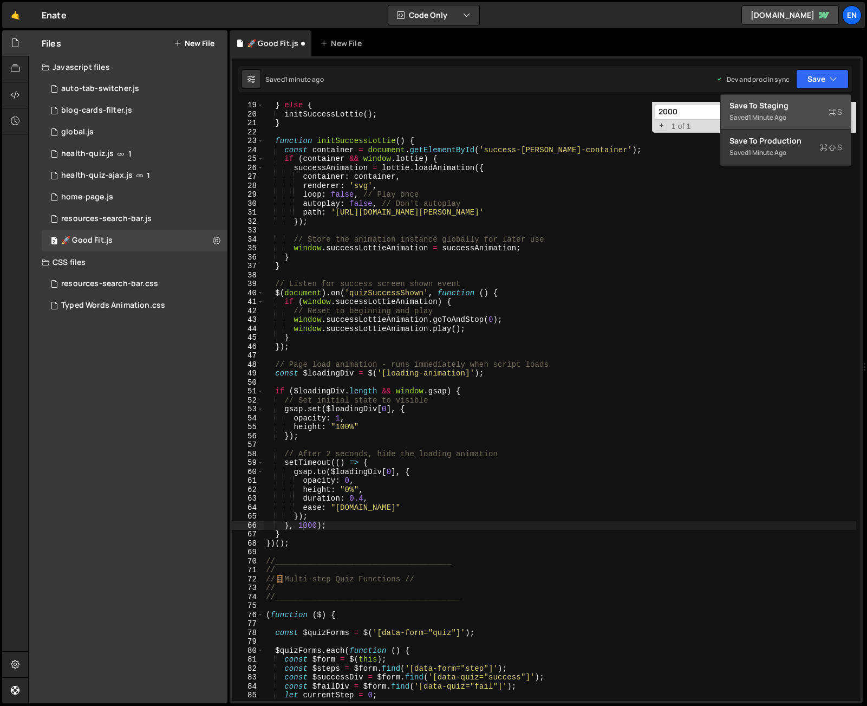
click at [818, 95] on button "Save to Staging S Saved 1 minute ago" at bounding box center [786, 112] width 130 height 35
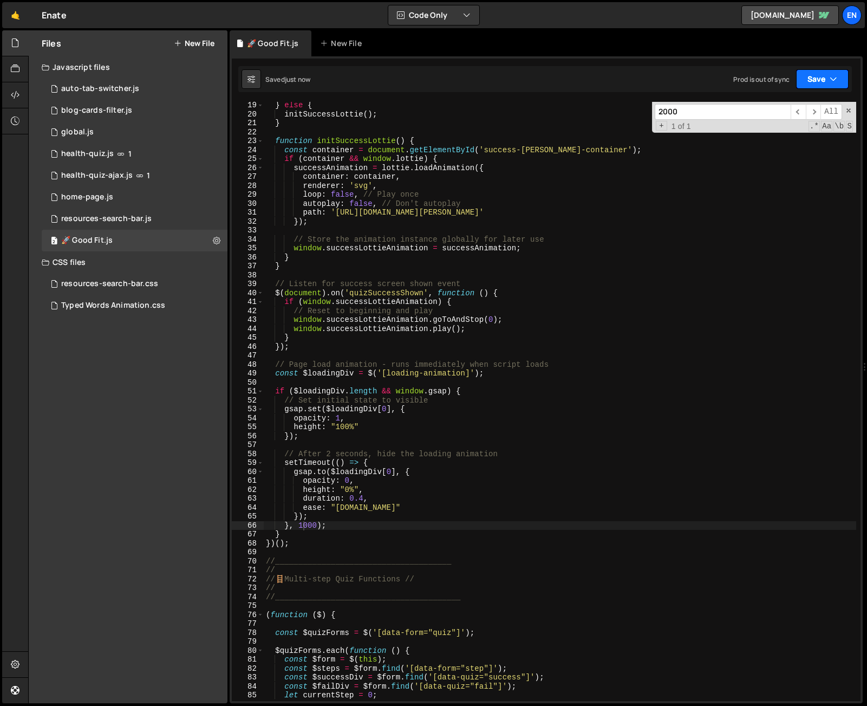
click at [840, 80] on button "Save" at bounding box center [822, 79] width 53 height 20
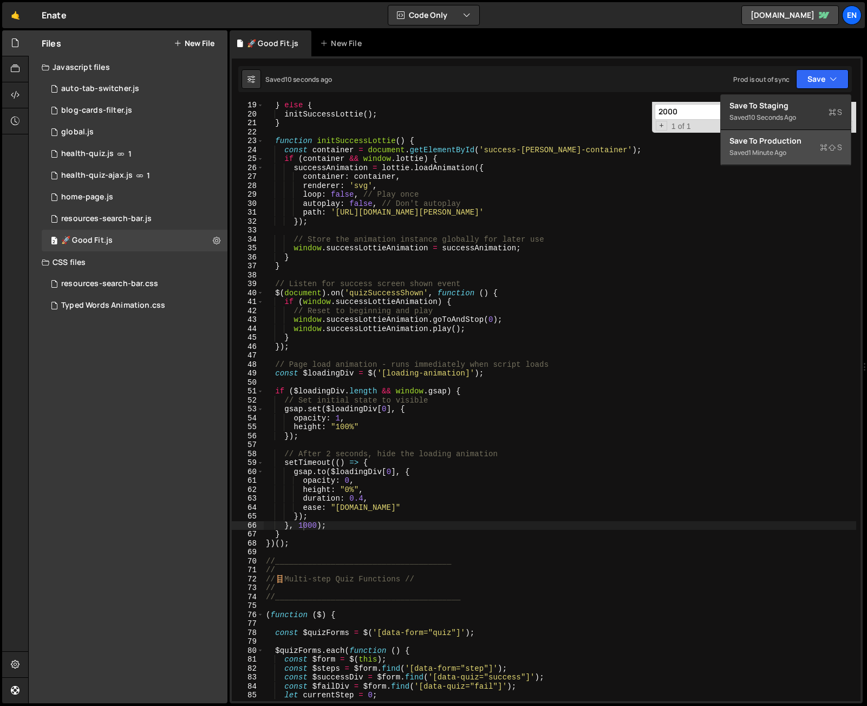
click at [820, 144] on div "Save to Production S" at bounding box center [786, 140] width 113 height 11
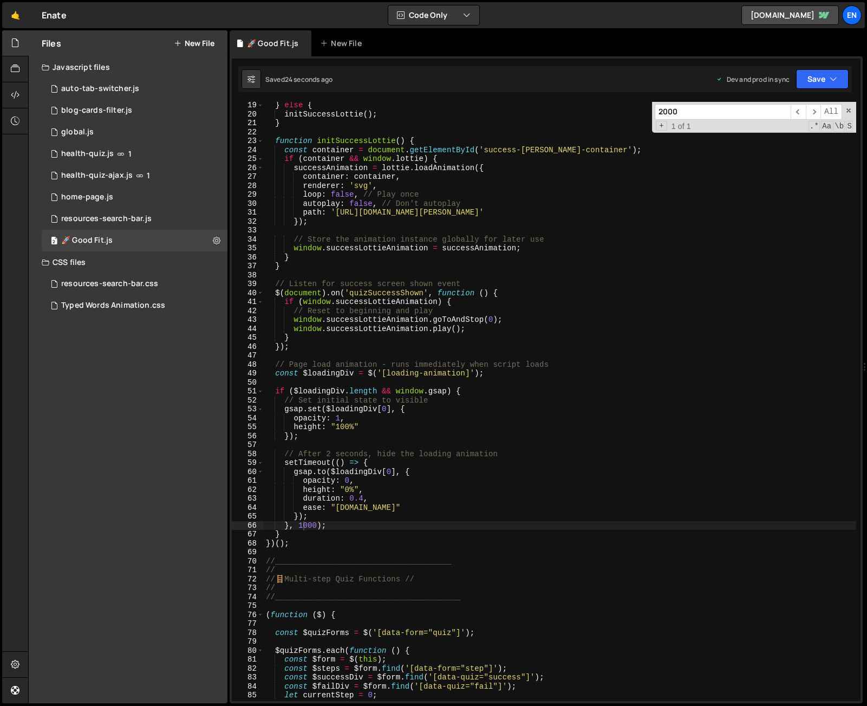
click at [361, 493] on div "} else { initSuccessLottie ( ) ; } function initSuccessLottie ( ) { const conta…" at bounding box center [560, 409] width 593 height 617
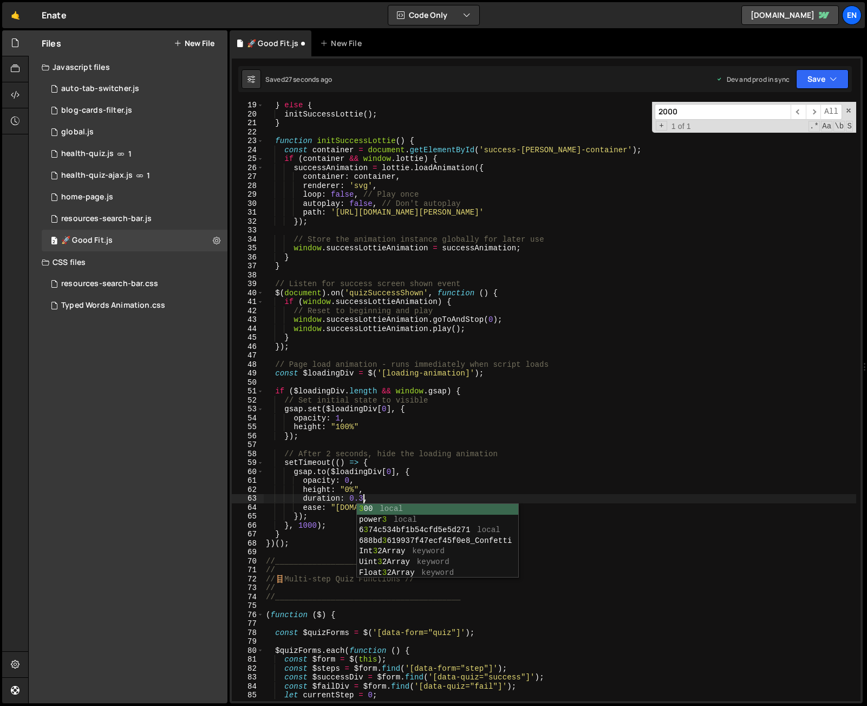
click at [309, 523] on div "} else { initSuccessLottie ( ) ; } function initSuccessLottie ( ) { const conta…" at bounding box center [560, 409] width 593 height 617
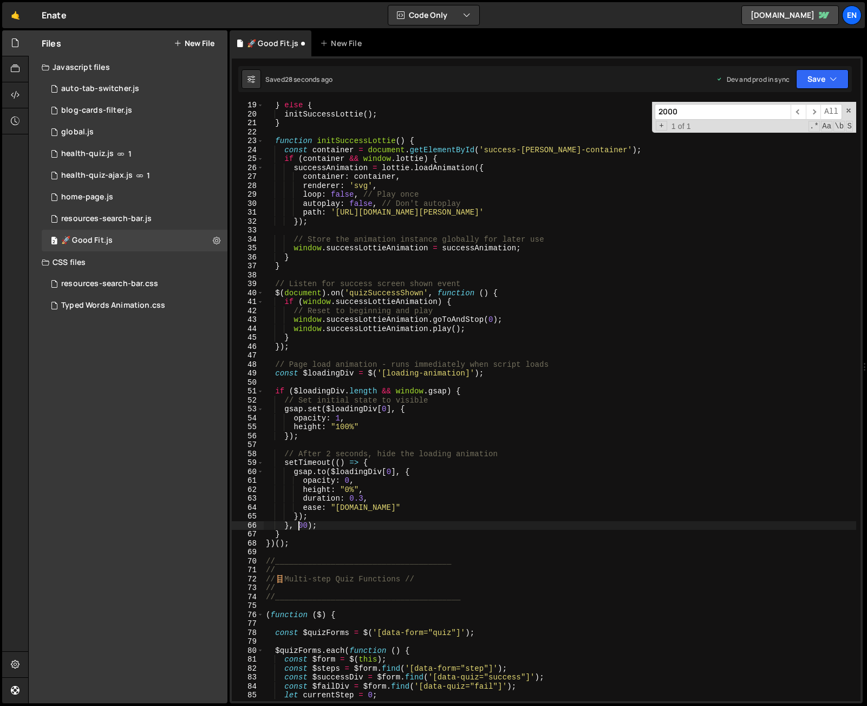
scroll to position [0, 3]
click at [826, 77] on button "Save" at bounding box center [822, 79] width 53 height 20
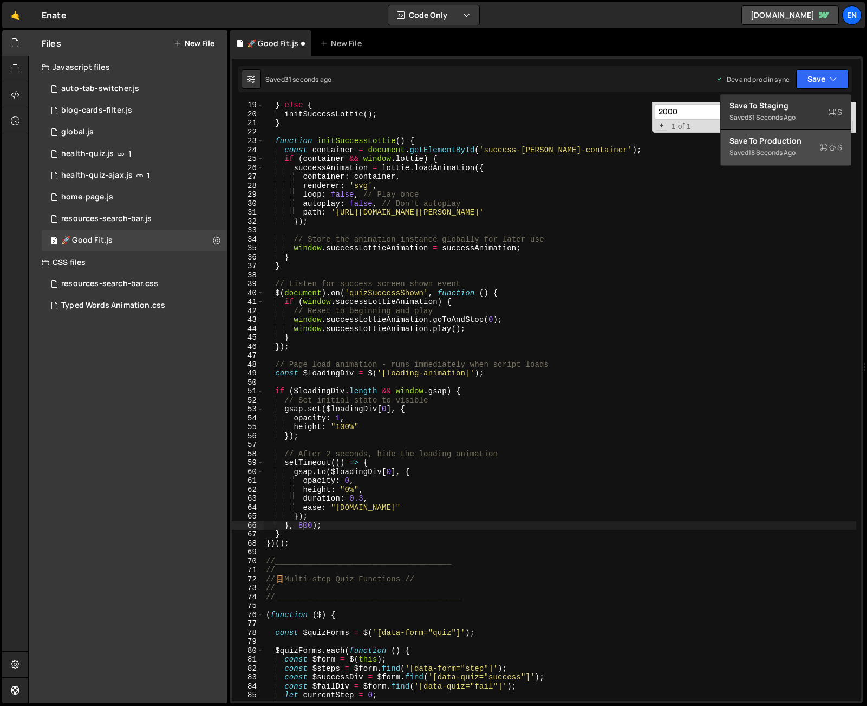
click at [801, 148] on div "Saved 18 seconds ago" at bounding box center [786, 152] width 113 height 13
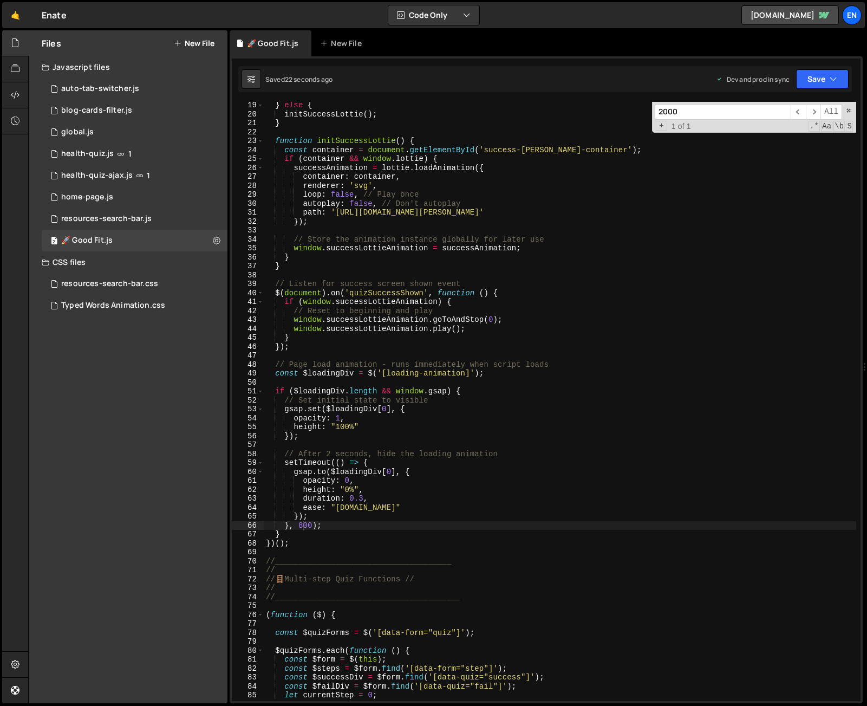
click at [363, 499] on div "} else { initSuccessLottie ( ) ; } function initSuccessLottie ( ) { const conta…" at bounding box center [560, 409] width 593 height 617
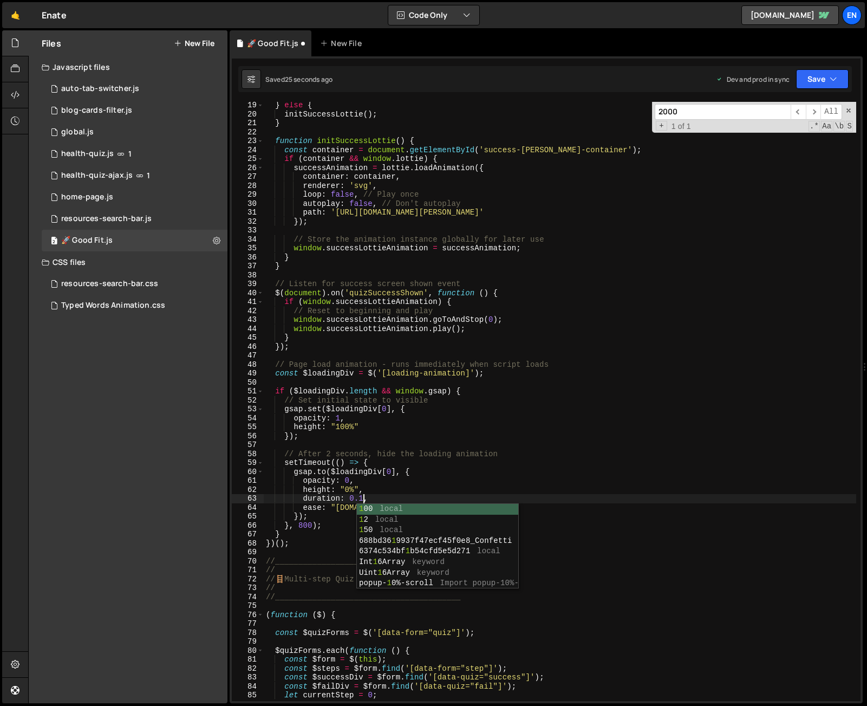
click at [375, 485] on div "} else { initSuccessLottie ( ) ; } function initSuccessLottie ( ) { const conta…" at bounding box center [560, 409] width 593 height 617
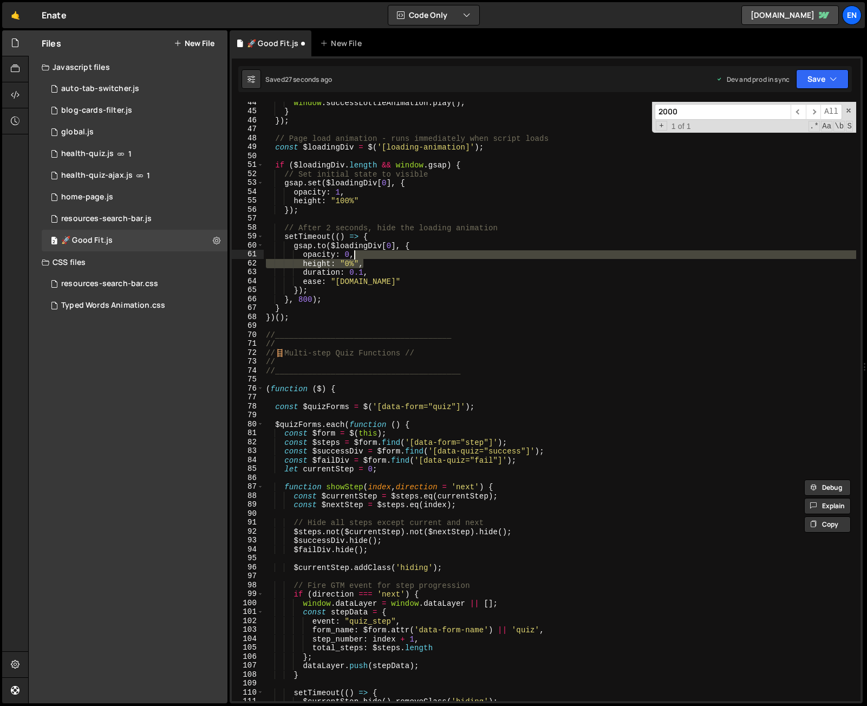
scroll to position [388, 0]
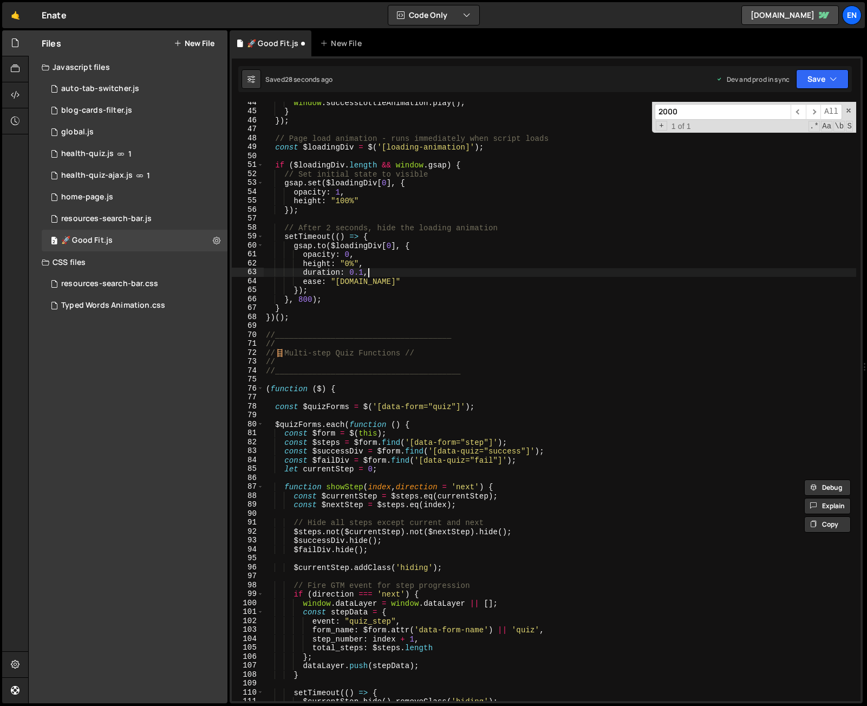
click at [366, 274] on div "window . successLottieAnimation . play ( ) ; } }) ; // Page load animation - ru…" at bounding box center [560, 406] width 593 height 617
type textarea "duration: 0.3,"
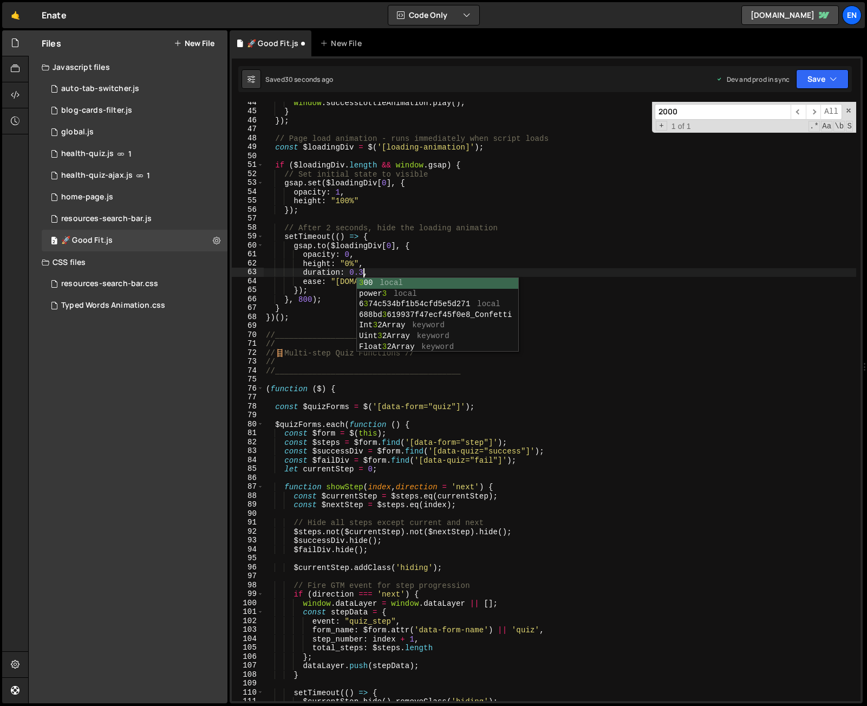
scroll to position [0, 7]
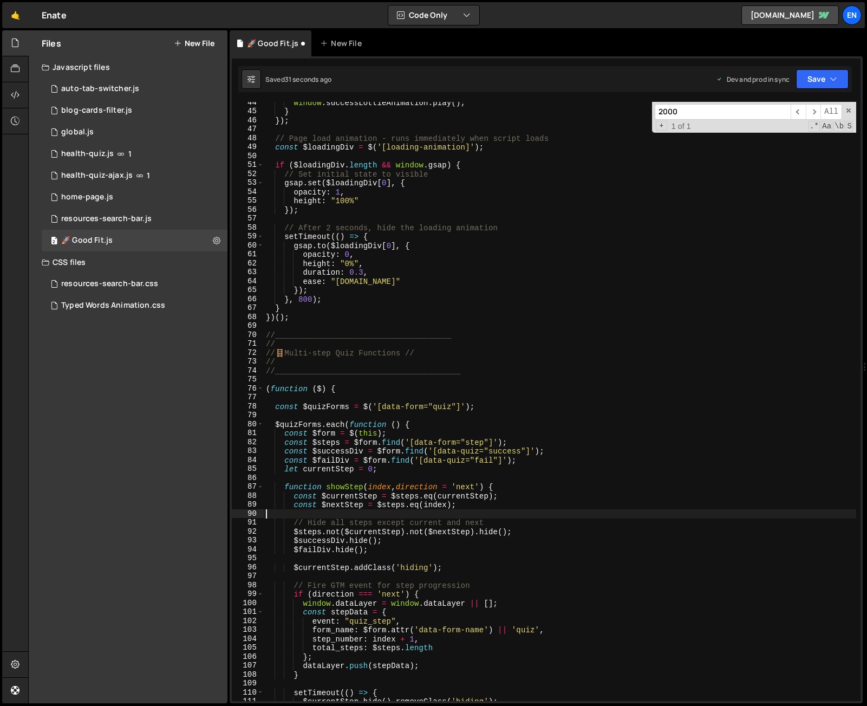
click at [469, 517] on div "window . successLottieAnimation . play ( ) ; } }) ; // Page load animation - ru…" at bounding box center [560, 406] width 593 height 617
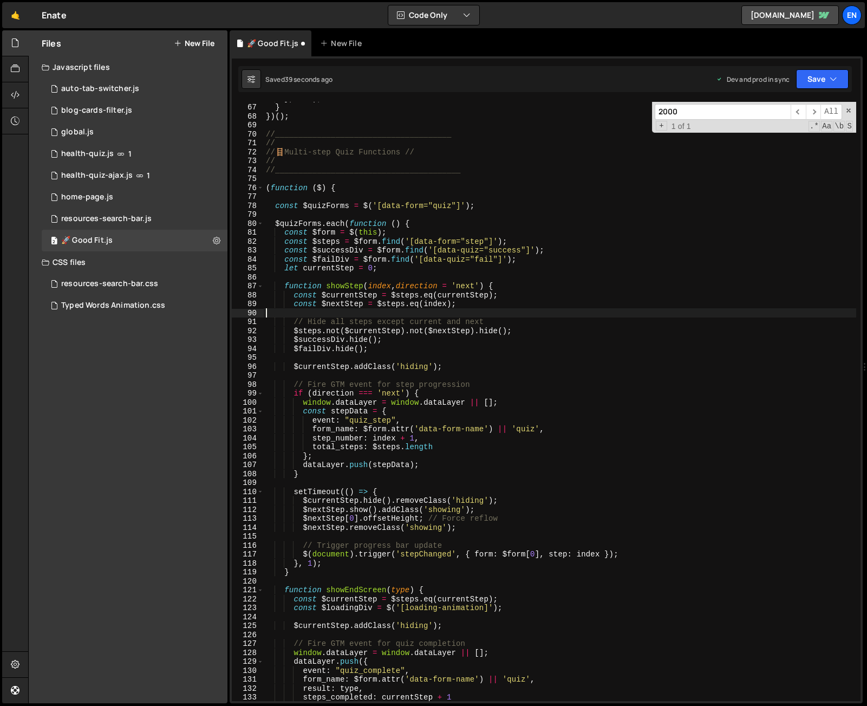
scroll to position [562, 0]
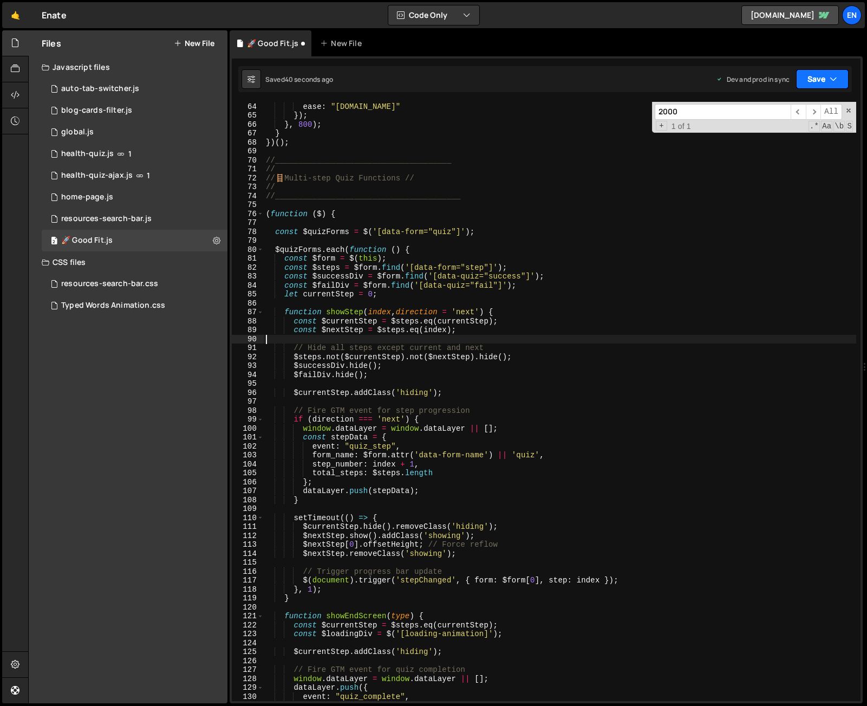
click at [830, 74] on icon "button" at bounding box center [834, 79] width 8 height 11
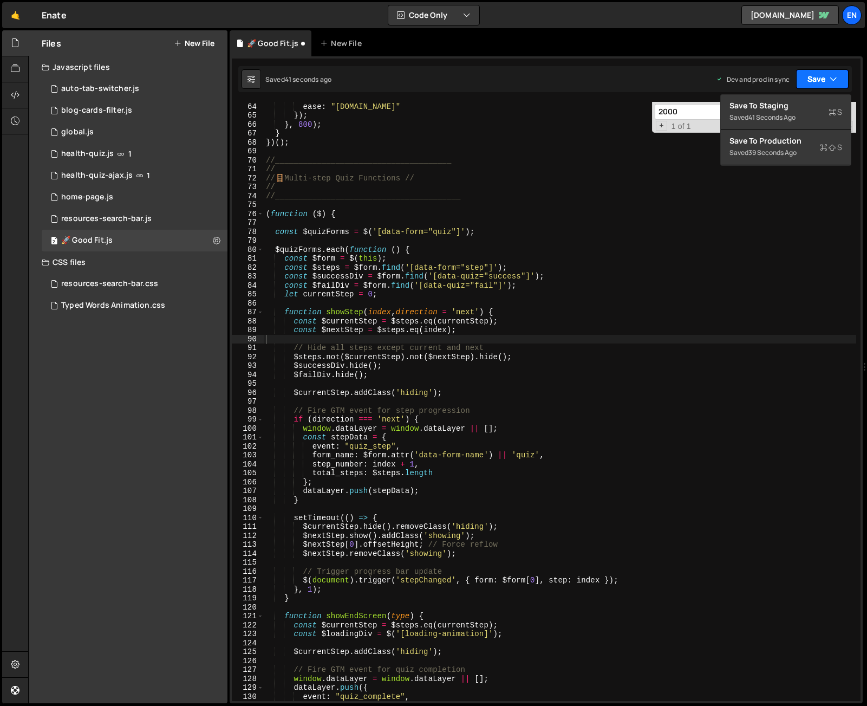
click at [830, 73] on button "Save" at bounding box center [822, 79] width 53 height 20
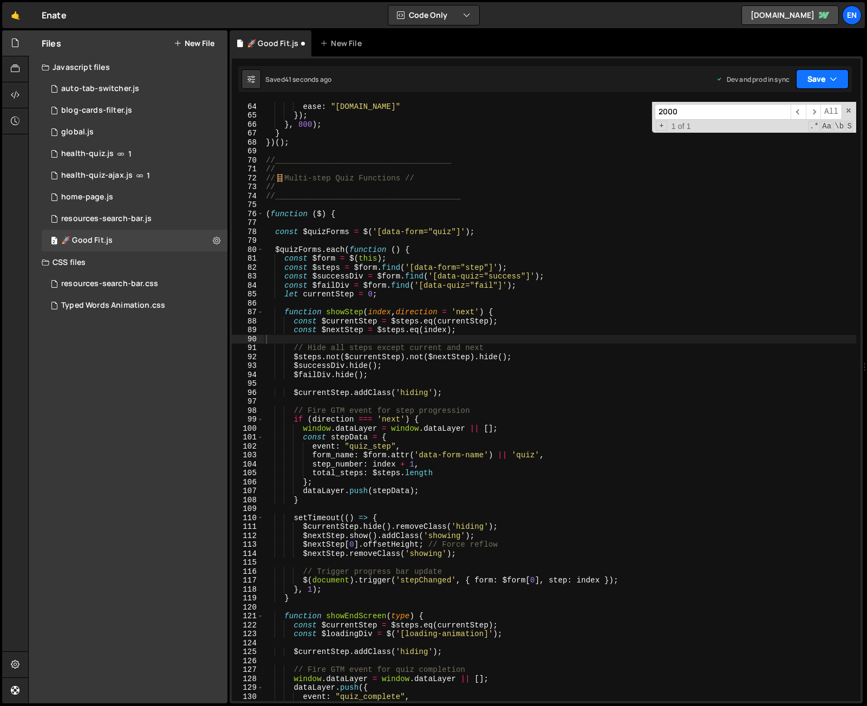
click at [814, 77] on button "Save" at bounding box center [822, 79] width 53 height 20
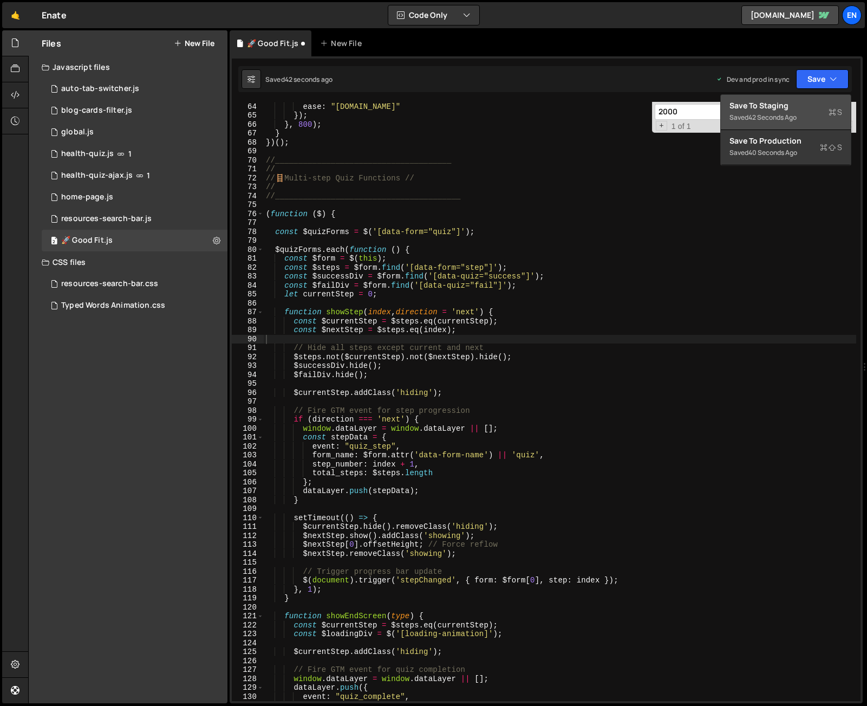
click at [762, 114] on div "42 seconds ago" at bounding box center [773, 117] width 48 height 9
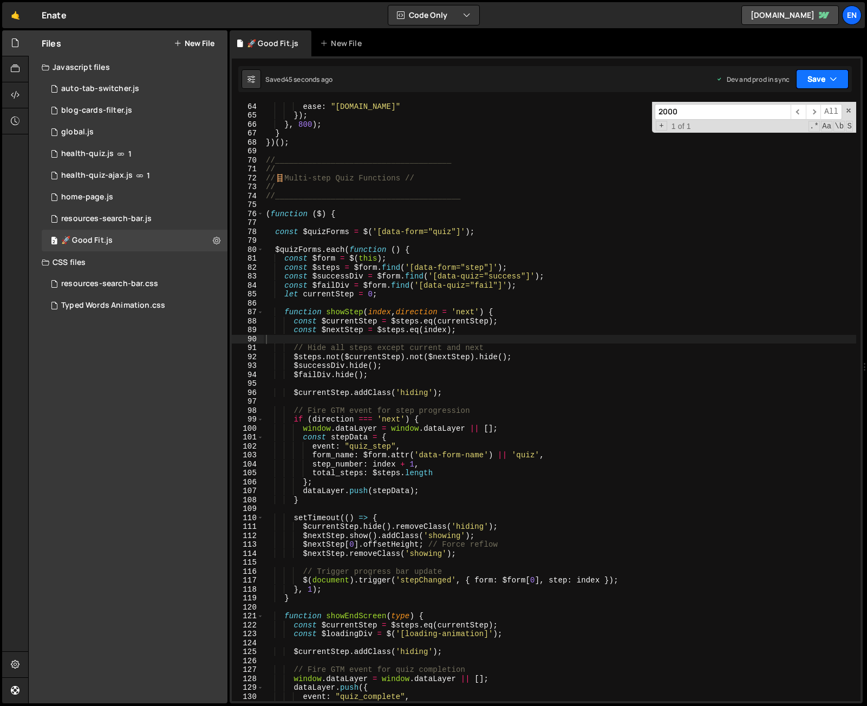
click at [830, 69] on div "Saved 45 seconds ago Dev and prod in sync Upgrade to Edit Save Save to Staging …" at bounding box center [545, 79] width 614 height 26
click at [824, 77] on button "Save" at bounding box center [822, 79] width 53 height 20
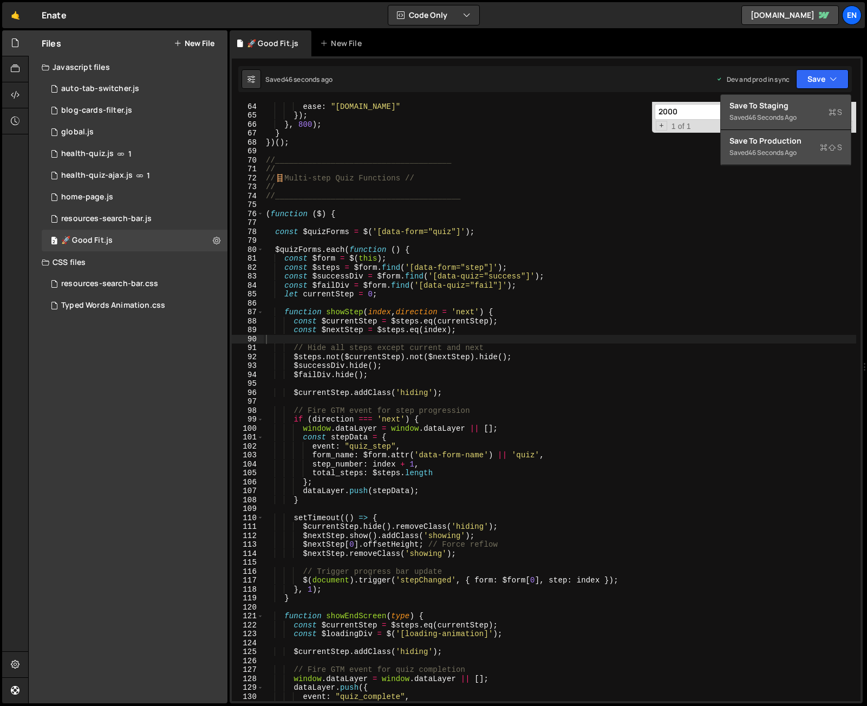
click at [767, 148] on div "46 seconds ago" at bounding box center [773, 152] width 48 height 9
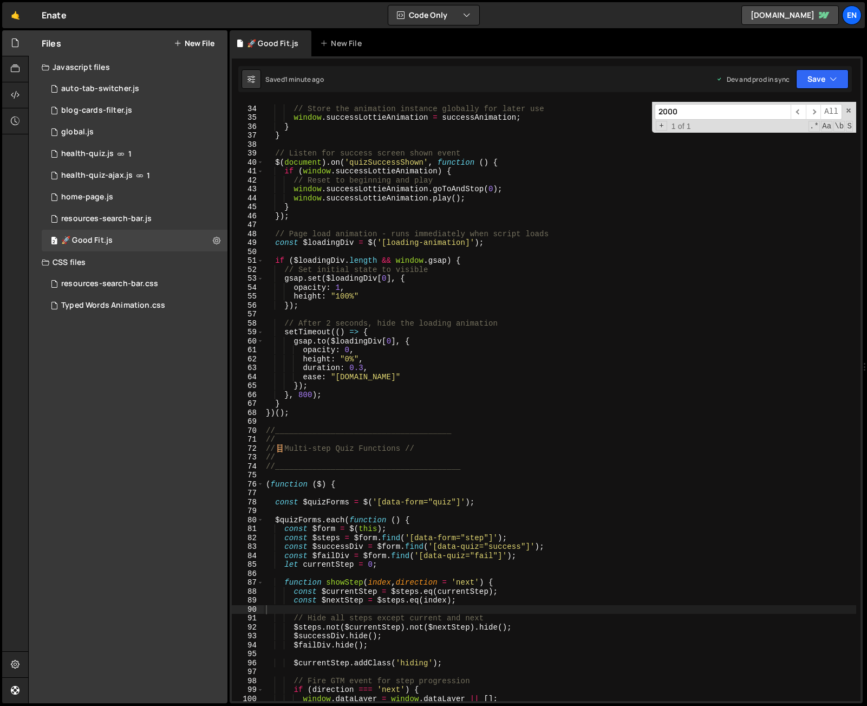
scroll to position [268, 0]
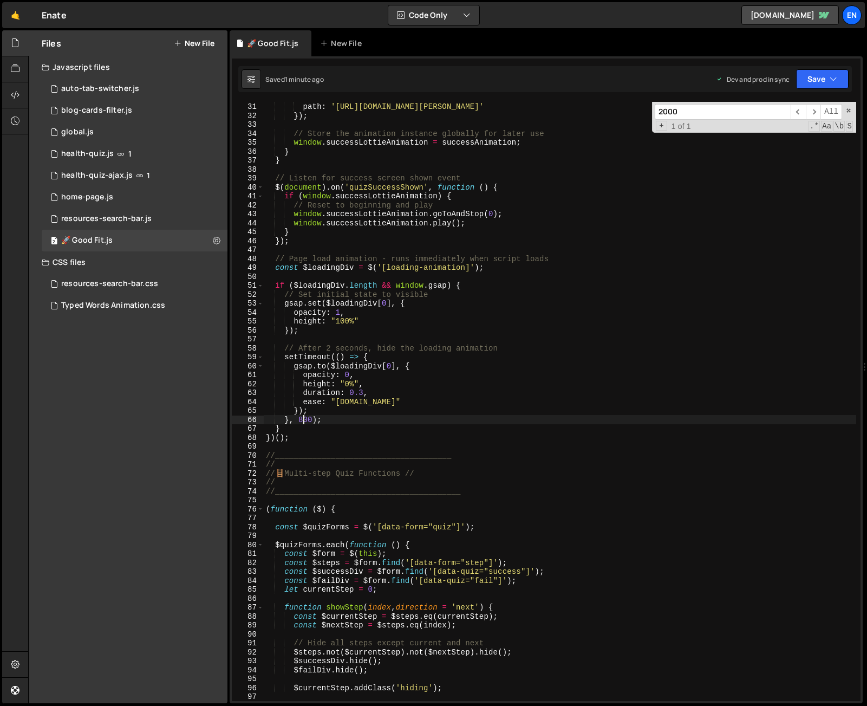
click at [303, 420] on div "autoplay : false , // Don't autoplay path : 'https://cdn.prod.website-files.com…" at bounding box center [560, 401] width 593 height 617
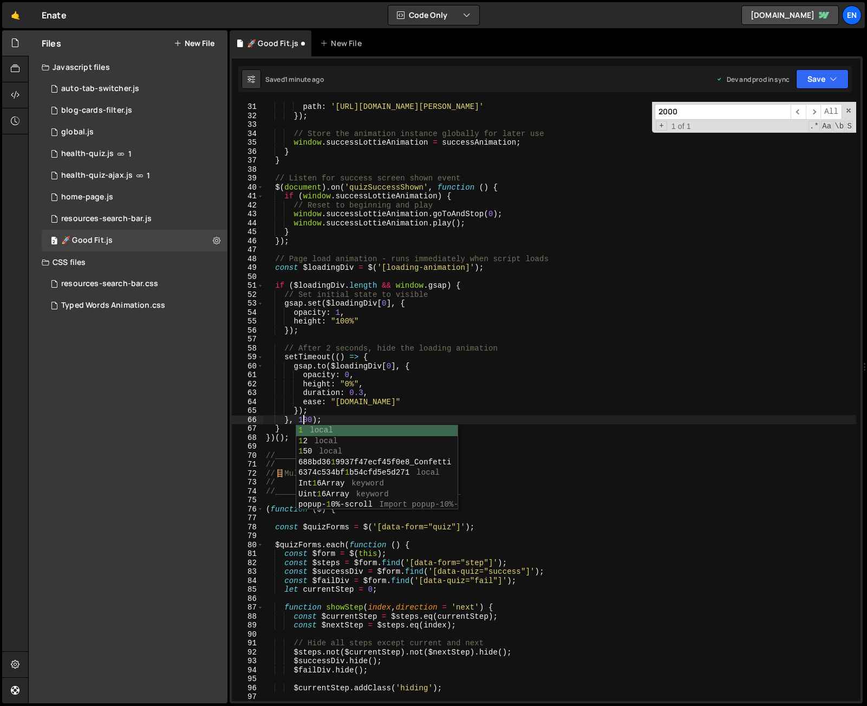
scroll to position [0, 3]
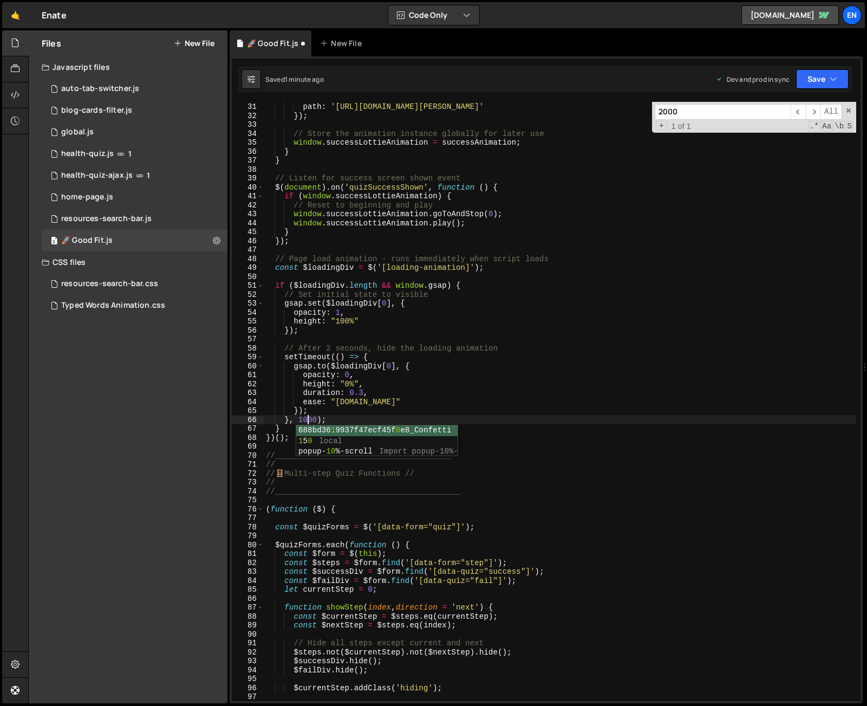
click at [400, 391] on div "autoplay : false , // Don't autoplay path : 'https://cdn.prod.website-files.com…" at bounding box center [560, 401] width 593 height 617
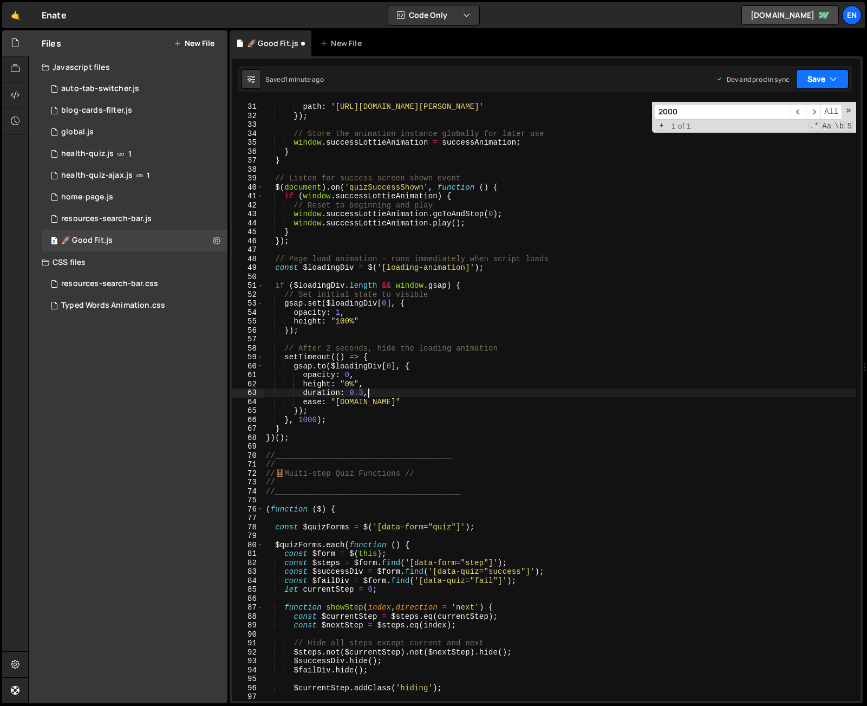
type textarea "duration: 0.3,"
click at [820, 78] on button "Save" at bounding box center [822, 79] width 53 height 20
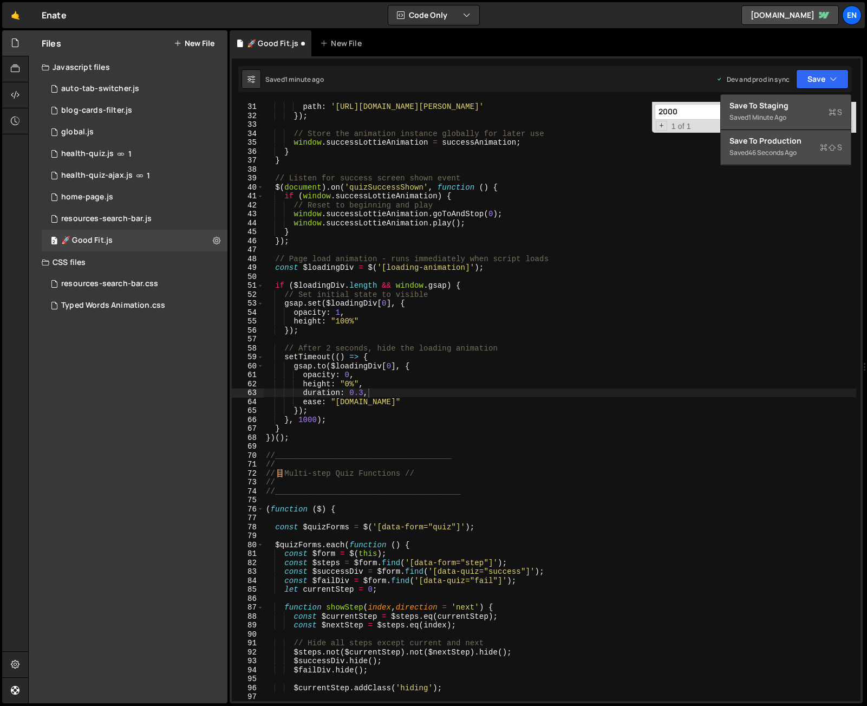
click at [809, 105] on div "Save to Staging S" at bounding box center [786, 105] width 113 height 11
